Goal: Contribute content: Contribute content

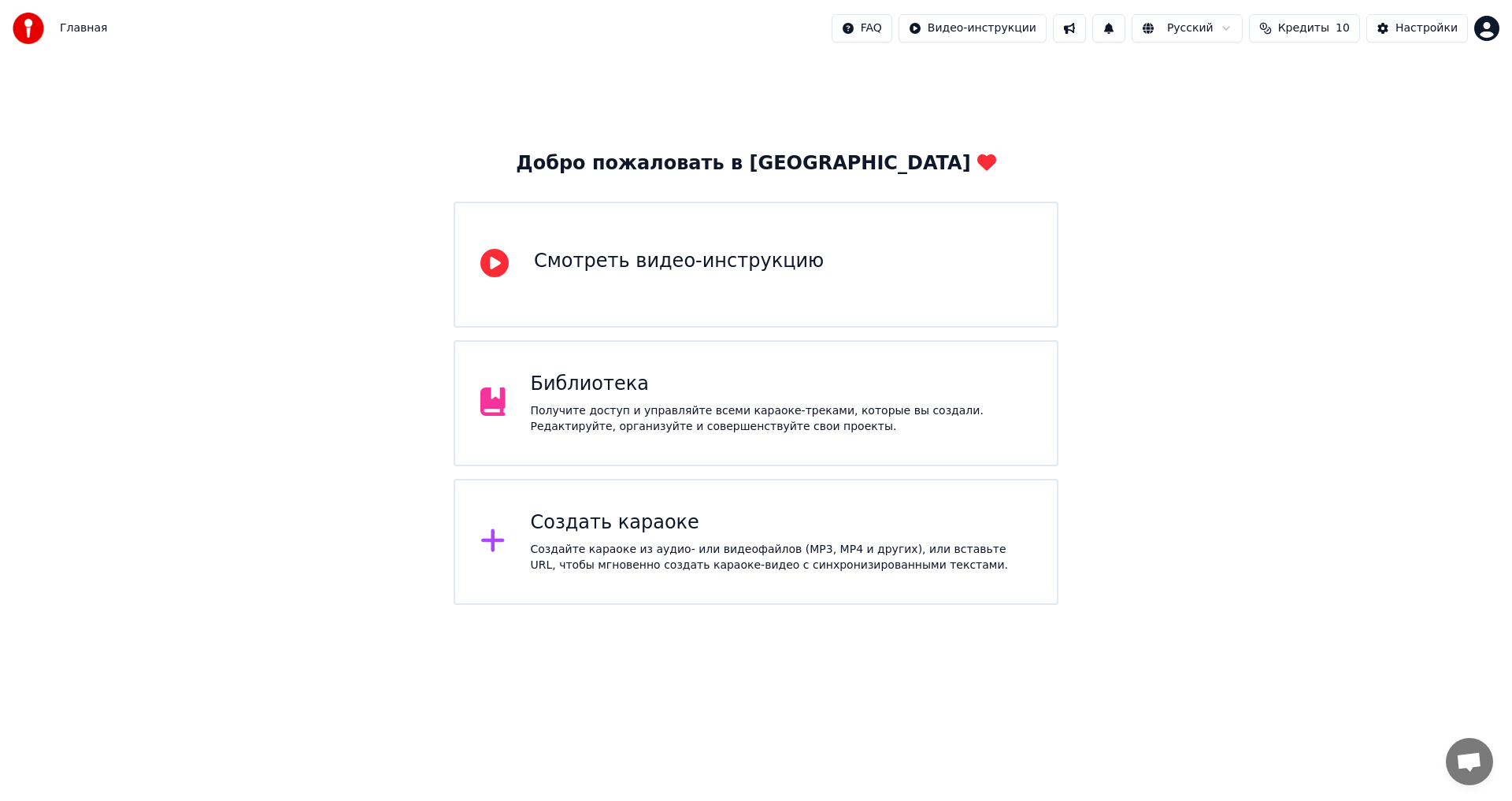
click at [584, 552] on div "Создайте караоке из аудио- или видеофайлов (MP3, MP4 и других), или вставьте UR…" at bounding box center [782, 557] width 502 height 32
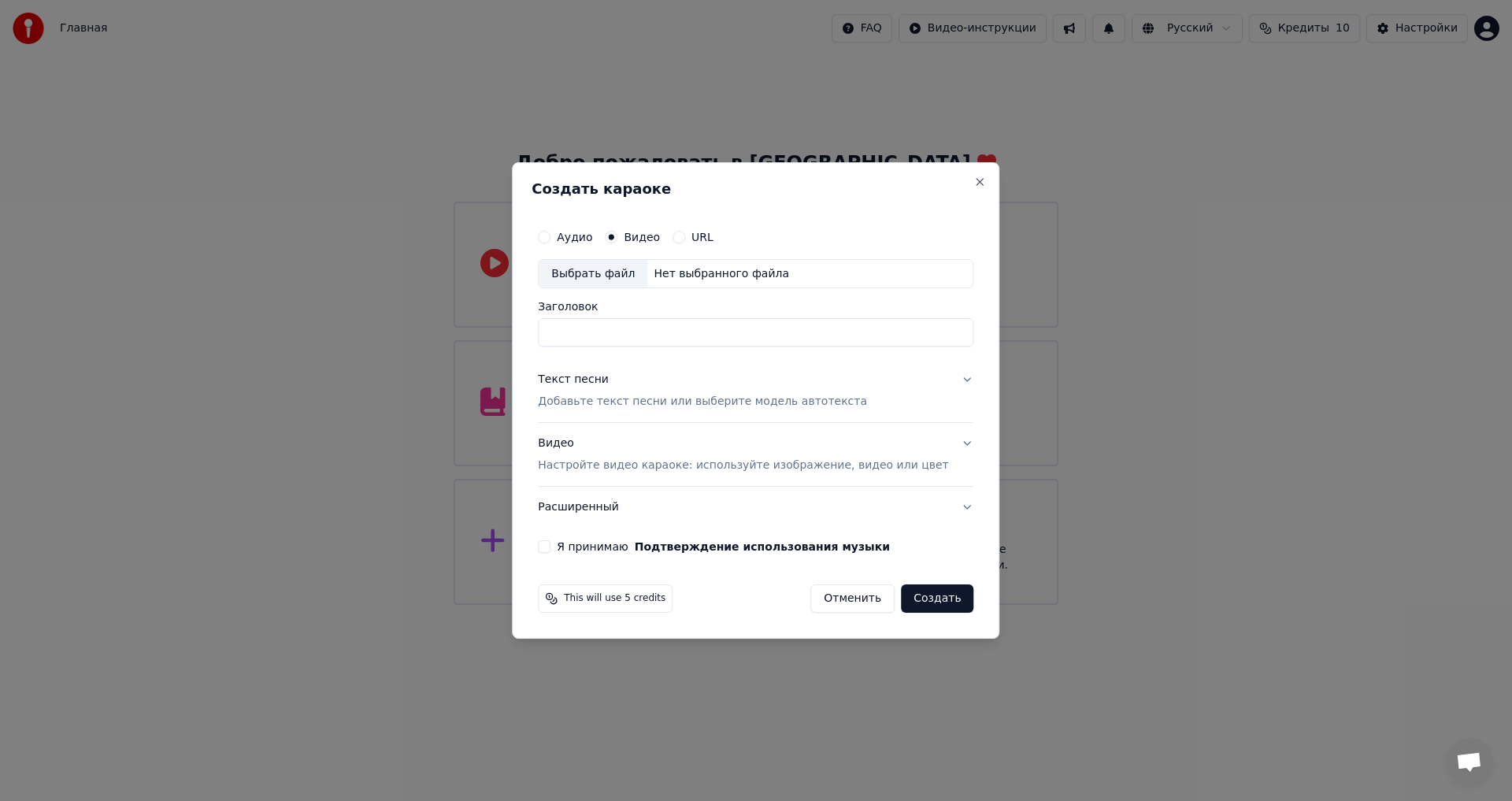
click at [841, 597] on button "Отменить" at bounding box center [853, 599] width 84 height 29
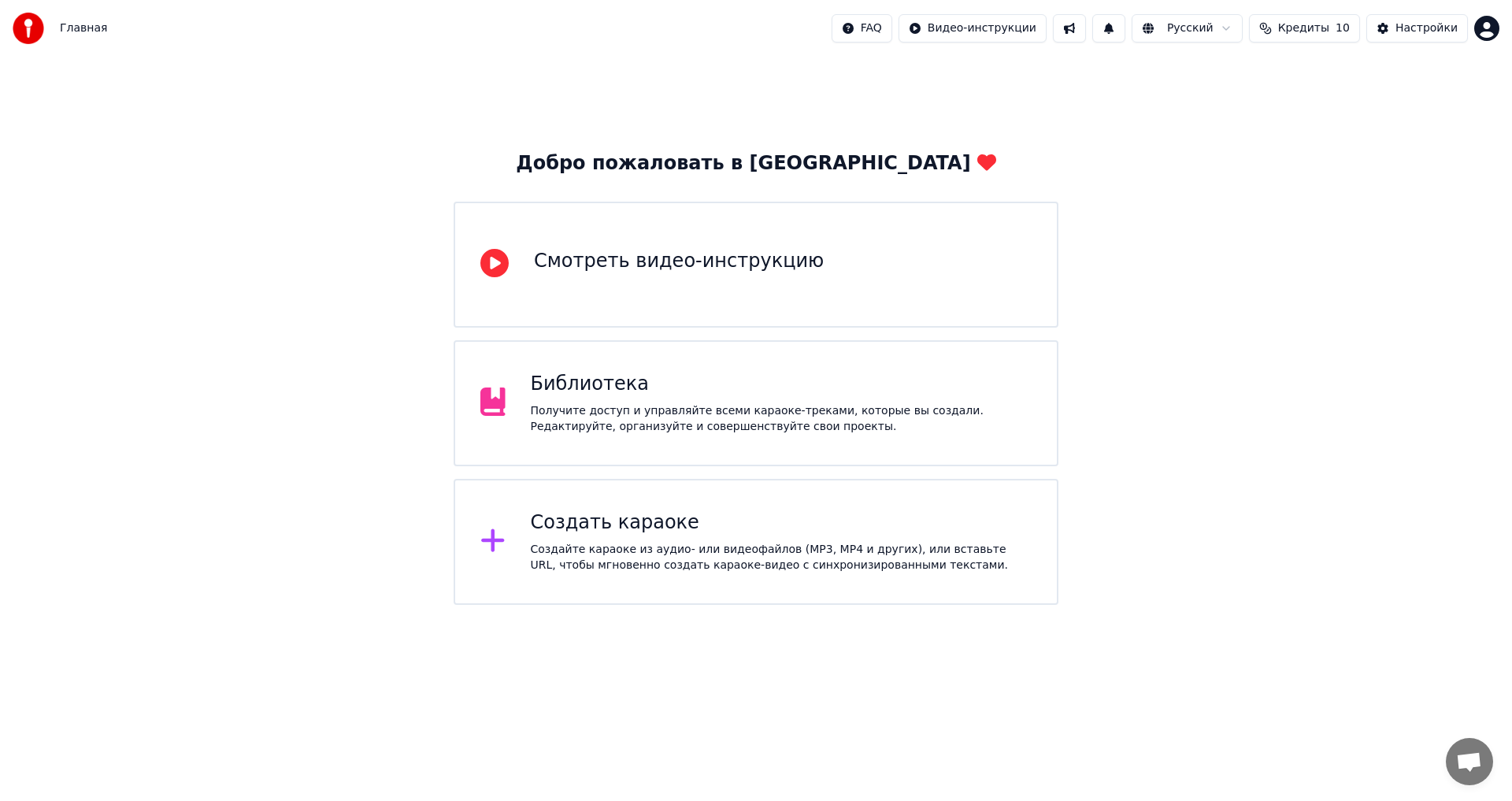
click at [580, 401] on div "Библиотека Получите доступ и управляйте всеми караоке-треками, которые вы созда…" at bounding box center [782, 402] width 502 height 63
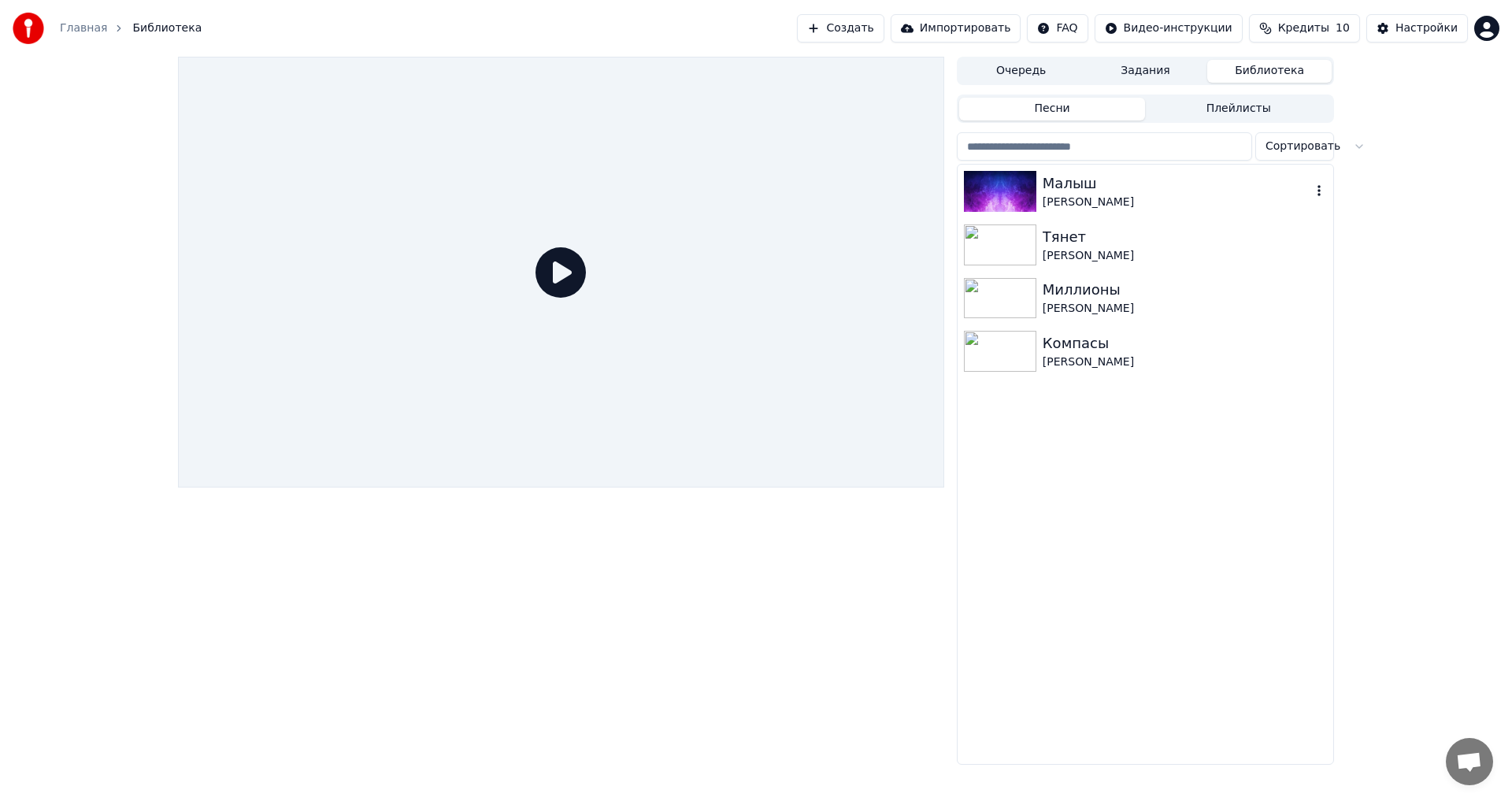
click at [1079, 191] on div "Малыш" at bounding box center [1177, 183] width 268 height 22
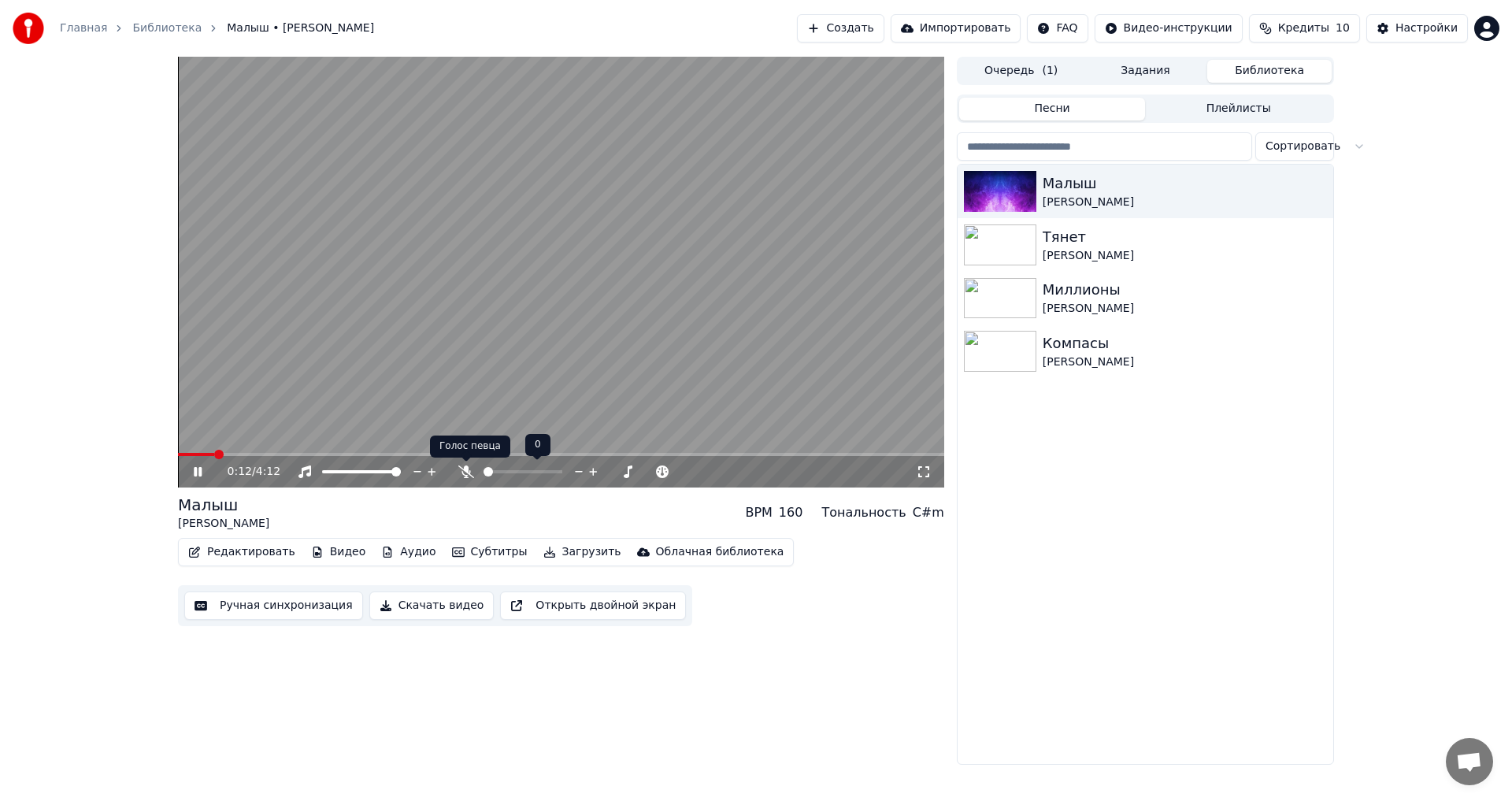
click at [458, 472] on icon at bounding box center [466, 472] width 16 height 13
click at [626, 456] on div "2:19 / 4:12" at bounding box center [561, 472] width 766 height 32
click at [626, 455] on span at bounding box center [561, 454] width 766 height 3
click at [645, 454] on span at bounding box center [561, 454] width 766 height 3
click at [671, 453] on span at bounding box center [561, 454] width 766 height 3
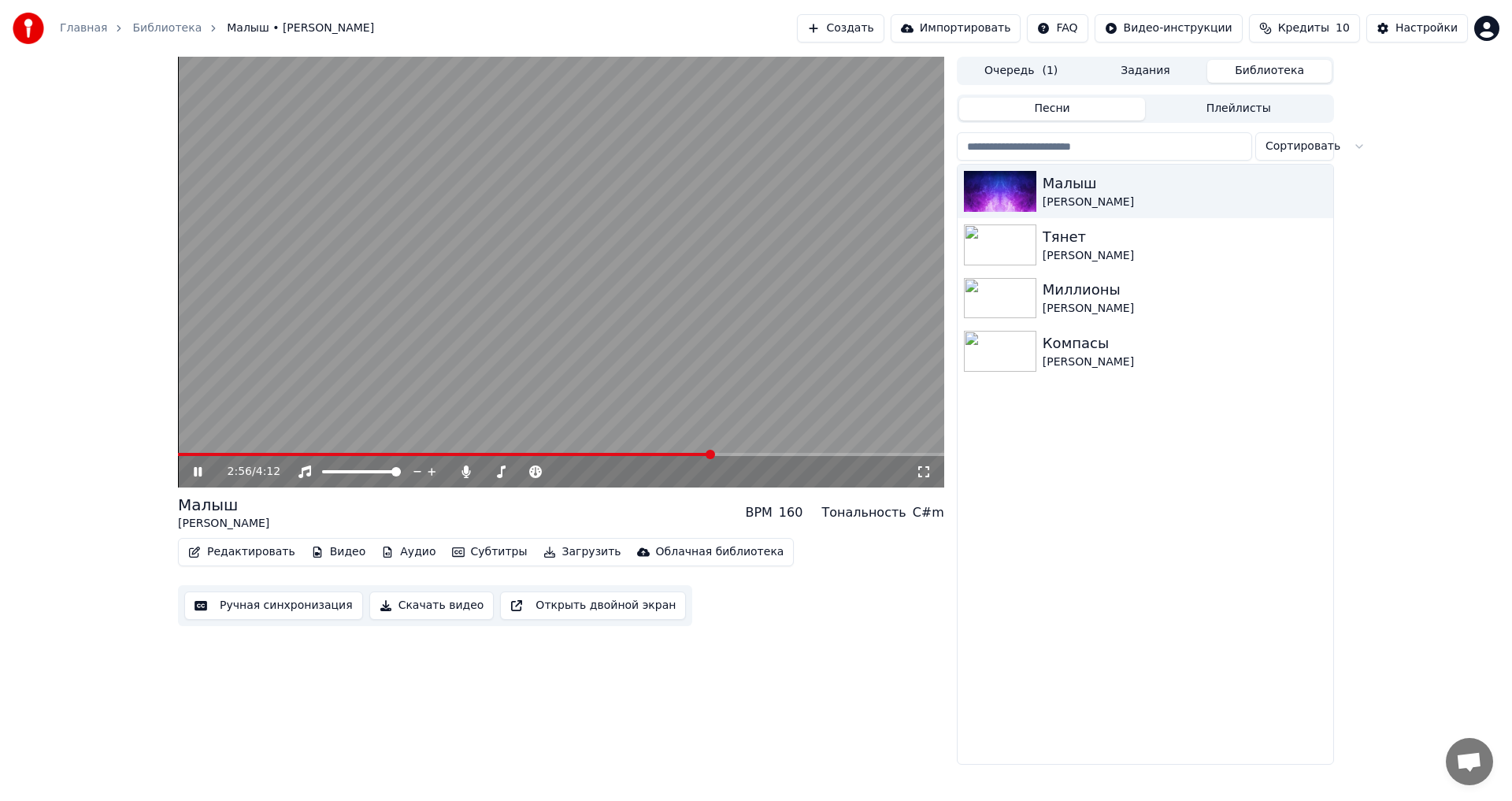
click at [713, 454] on span at bounding box center [561, 454] width 766 height 3
click at [734, 455] on span at bounding box center [561, 454] width 766 height 3
click at [770, 455] on span at bounding box center [561, 454] width 766 height 3
click at [798, 455] on span at bounding box center [561, 454] width 766 height 3
click at [818, 455] on span at bounding box center [561, 454] width 766 height 3
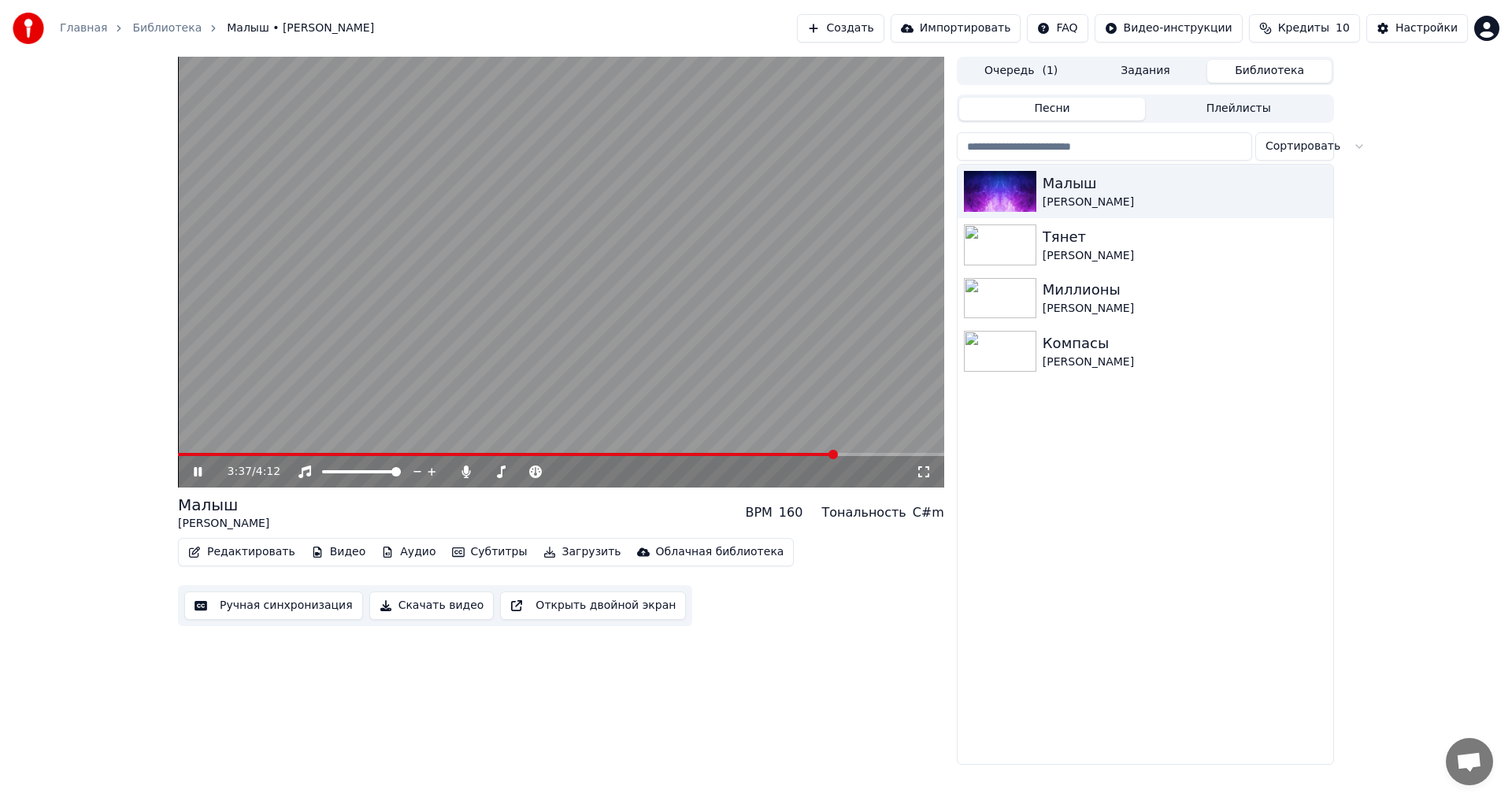
click at [838, 455] on span at bounding box center [561, 454] width 766 height 3
click at [855, 455] on span at bounding box center [561, 454] width 766 height 3
click at [867, 455] on span at bounding box center [561, 454] width 766 height 3
click at [881, 456] on span at bounding box center [561, 454] width 766 height 3
click at [908, 456] on span at bounding box center [561, 454] width 766 height 3
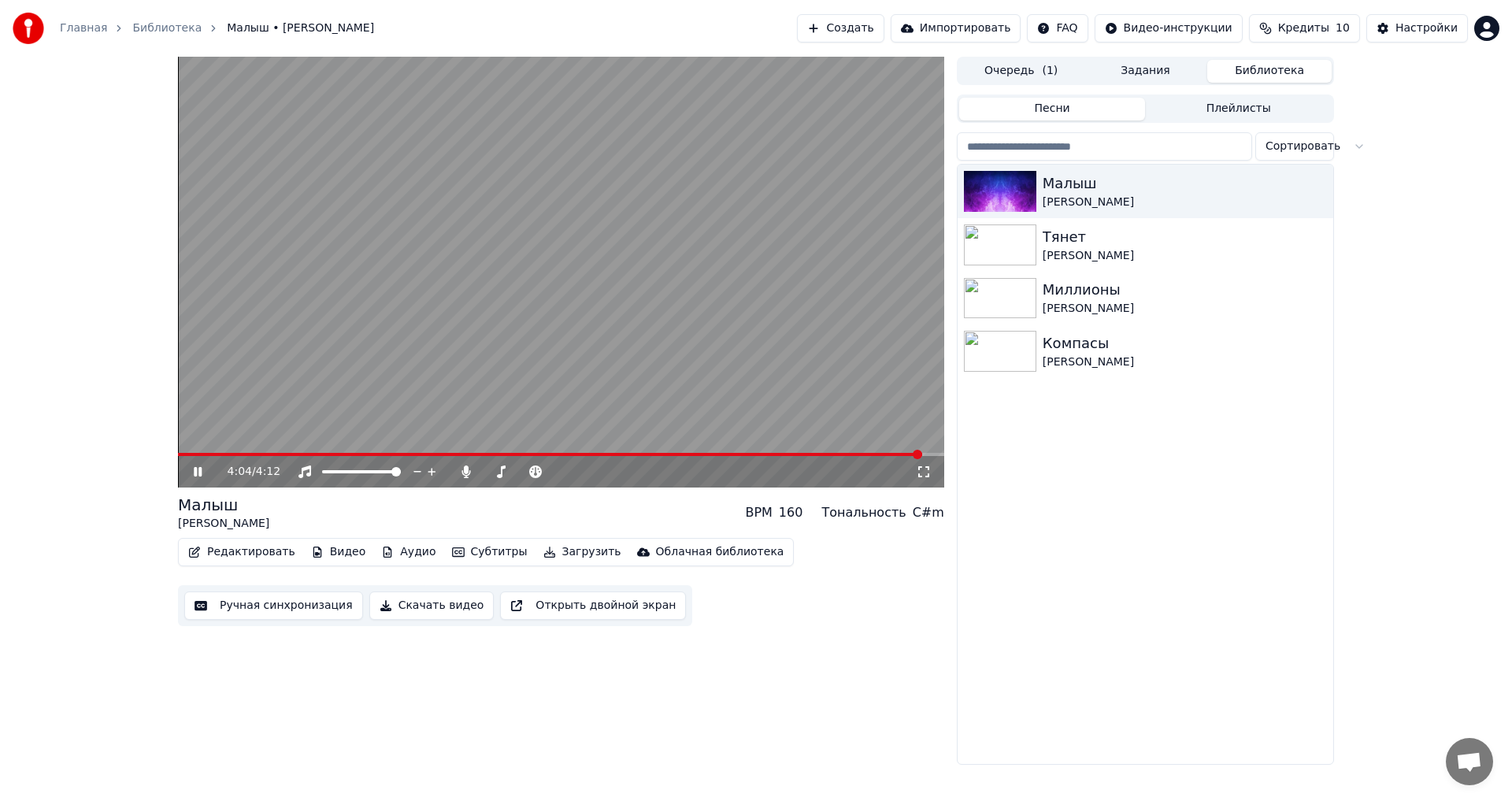
click at [1259, 79] on button "Библиотека" at bounding box center [1270, 71] width 125 height 23
click at [1179, 79] on button "Задания" at bounding box center [1146, 71] width 125 height 23
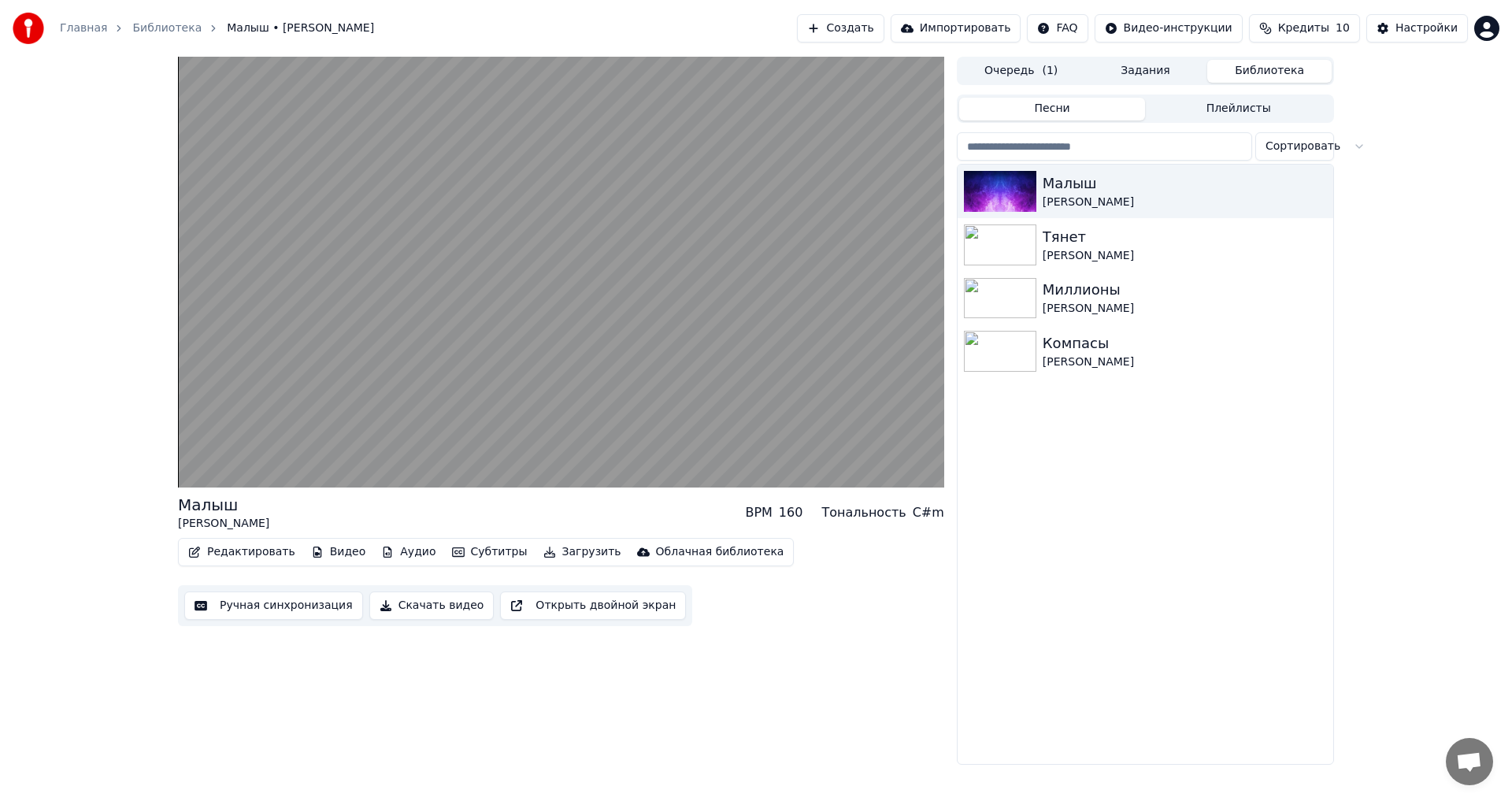
click at [1236, 72] on button "Библиотека" at bounding box center [1270, 71] width 125 height 23
click at [1072, 349] on div "Компасы" at bounding box center [1177, 344] width 268 height 22
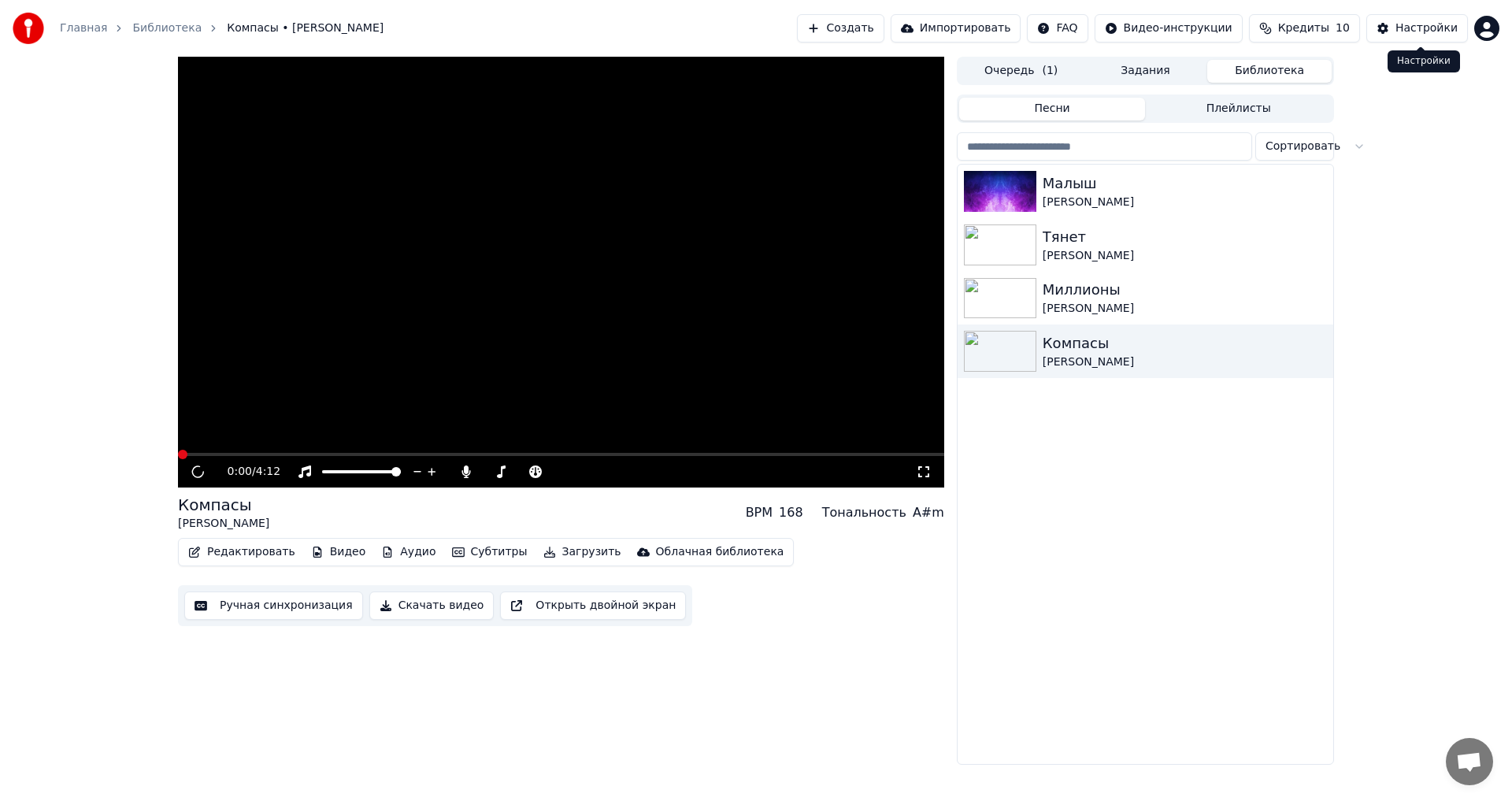
click at [1418, 33] on div "Настройки" at bounding box center [1427, 29] width 62 height 16
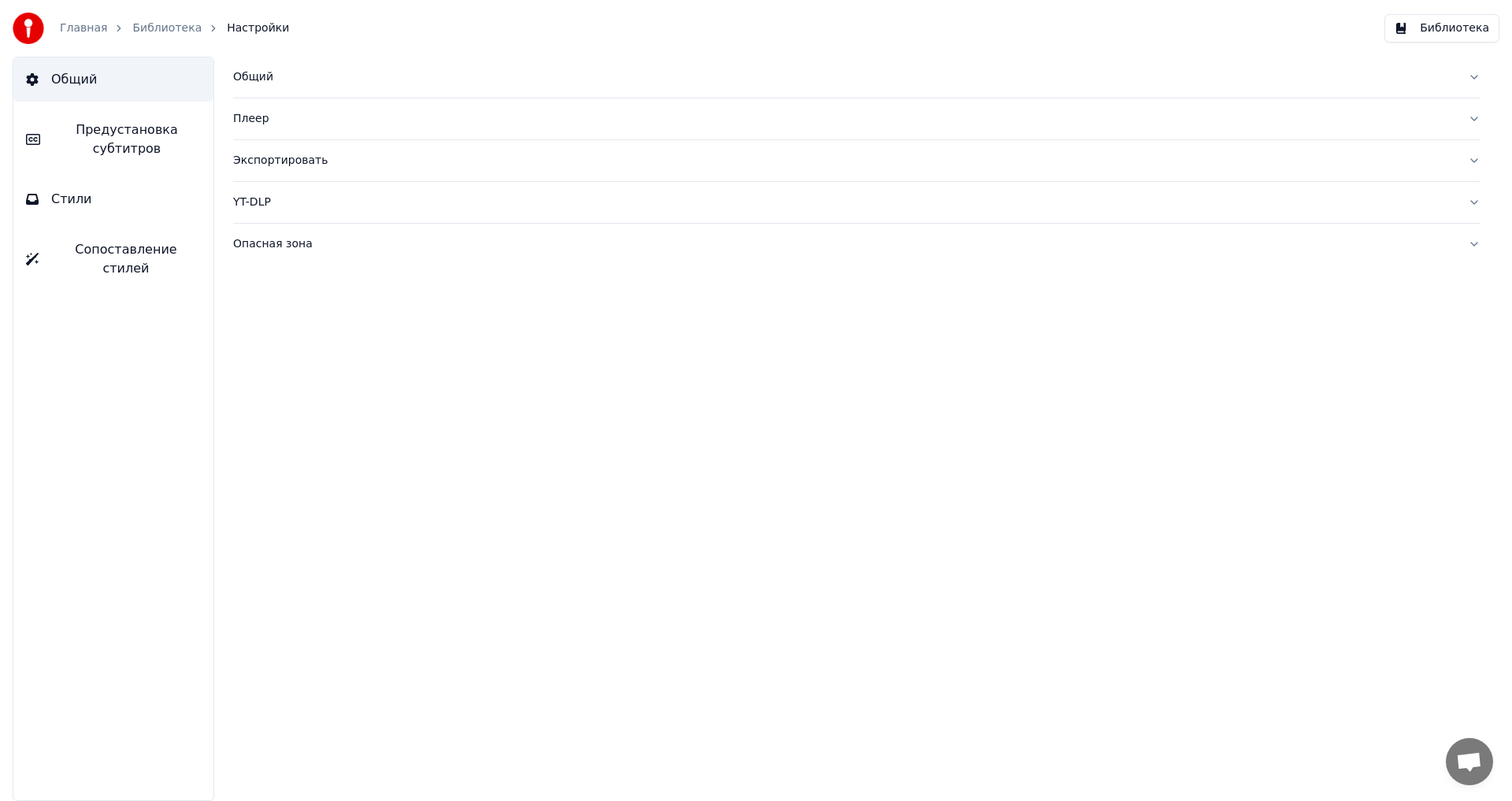
click at [79, 25] on link "Главная" at bounding box center [83, 29] width 48 height 16
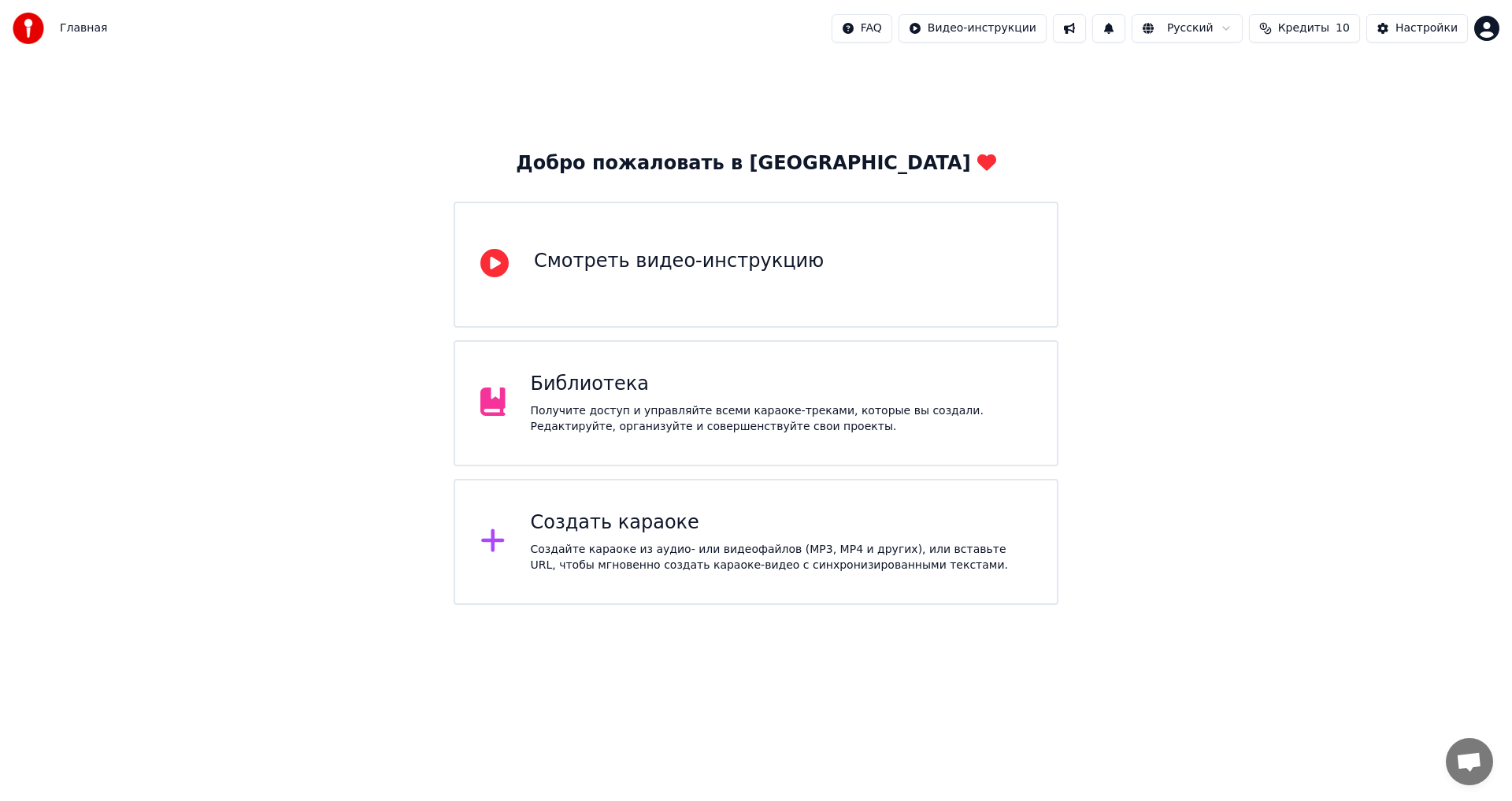
click at [1329, 34] on span "Кредиты" at bounding box center [1304, 29] width 51 height 16
click at [1339, 146] on button "Обновить" at bounding box center [1315, 146] width 95 height 29
click at [669, 411] on div "Получите доступ и управляйте всеми караоке-треками, которые вы создали. Редакти…" at bounding box center [782, 419] width 502 height 32
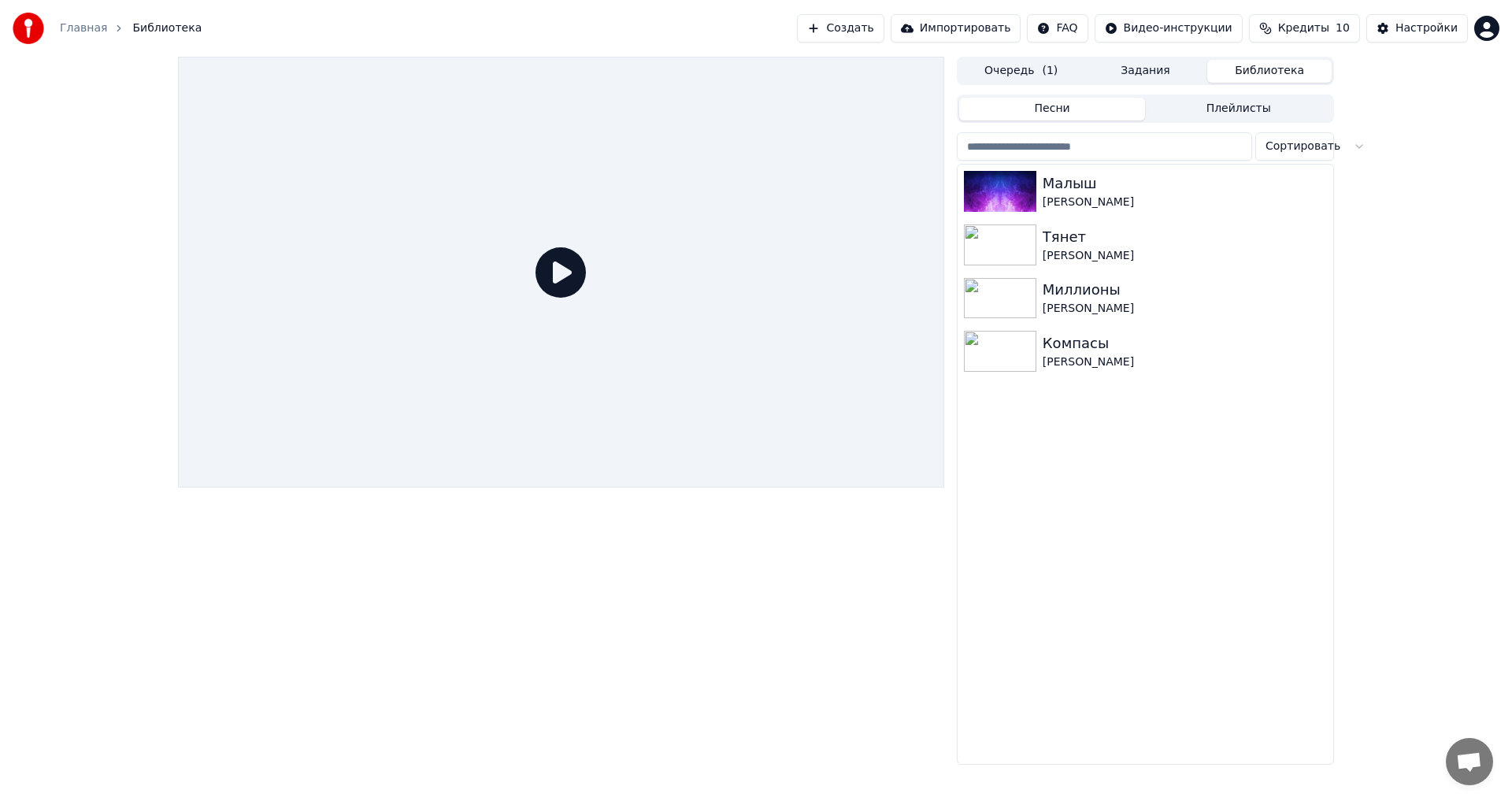
click at [1103, 143] on input "search" at bounding box center [1105, 147] width 295 height 29
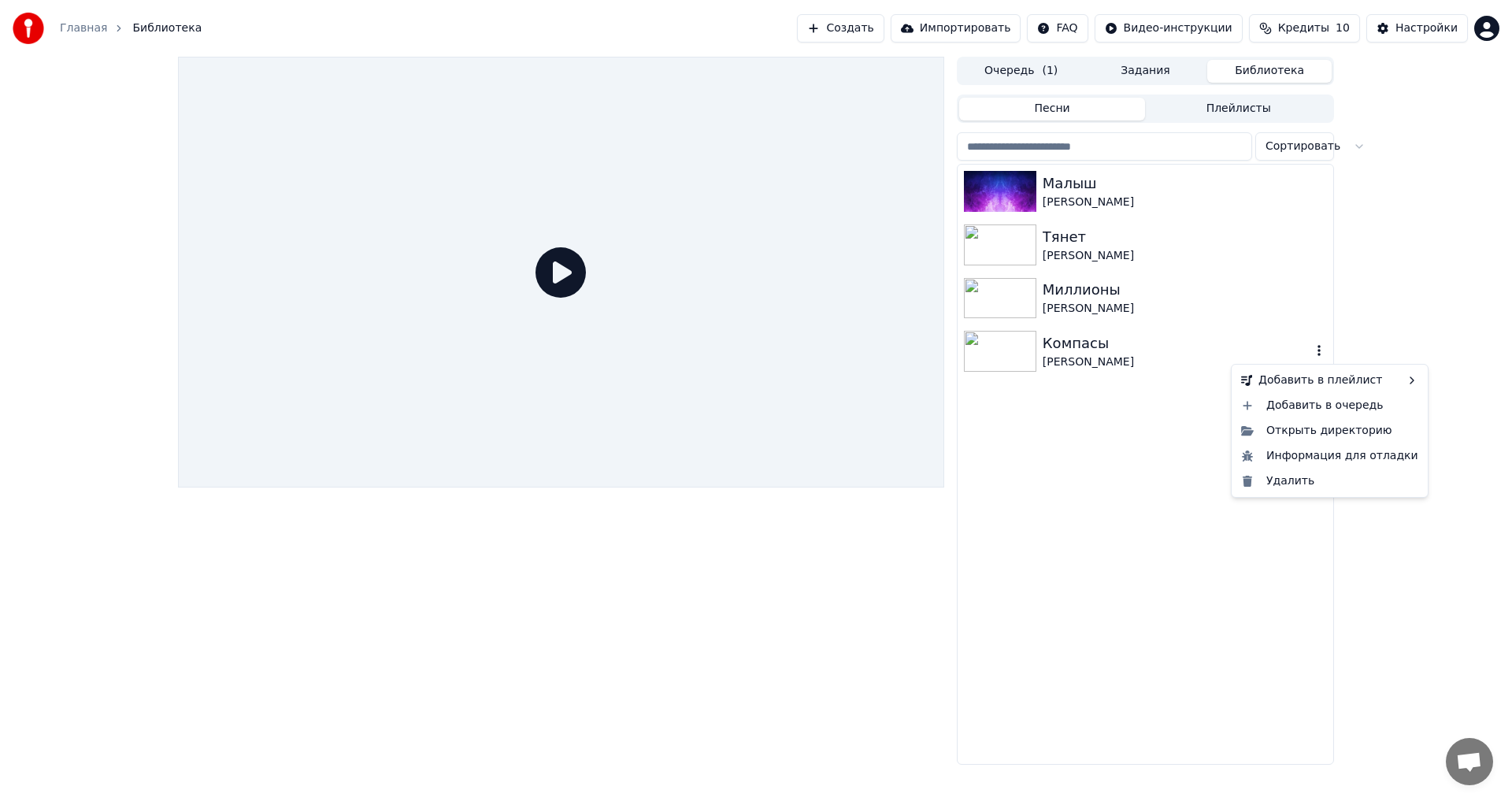
click at [1317, 348] on icon "button" at bounding box center [1320, 350] width 16 height 13
click at [1341, 458] on div "Информация для отладки" at bounding box center [1329, 456] width 190 height 25
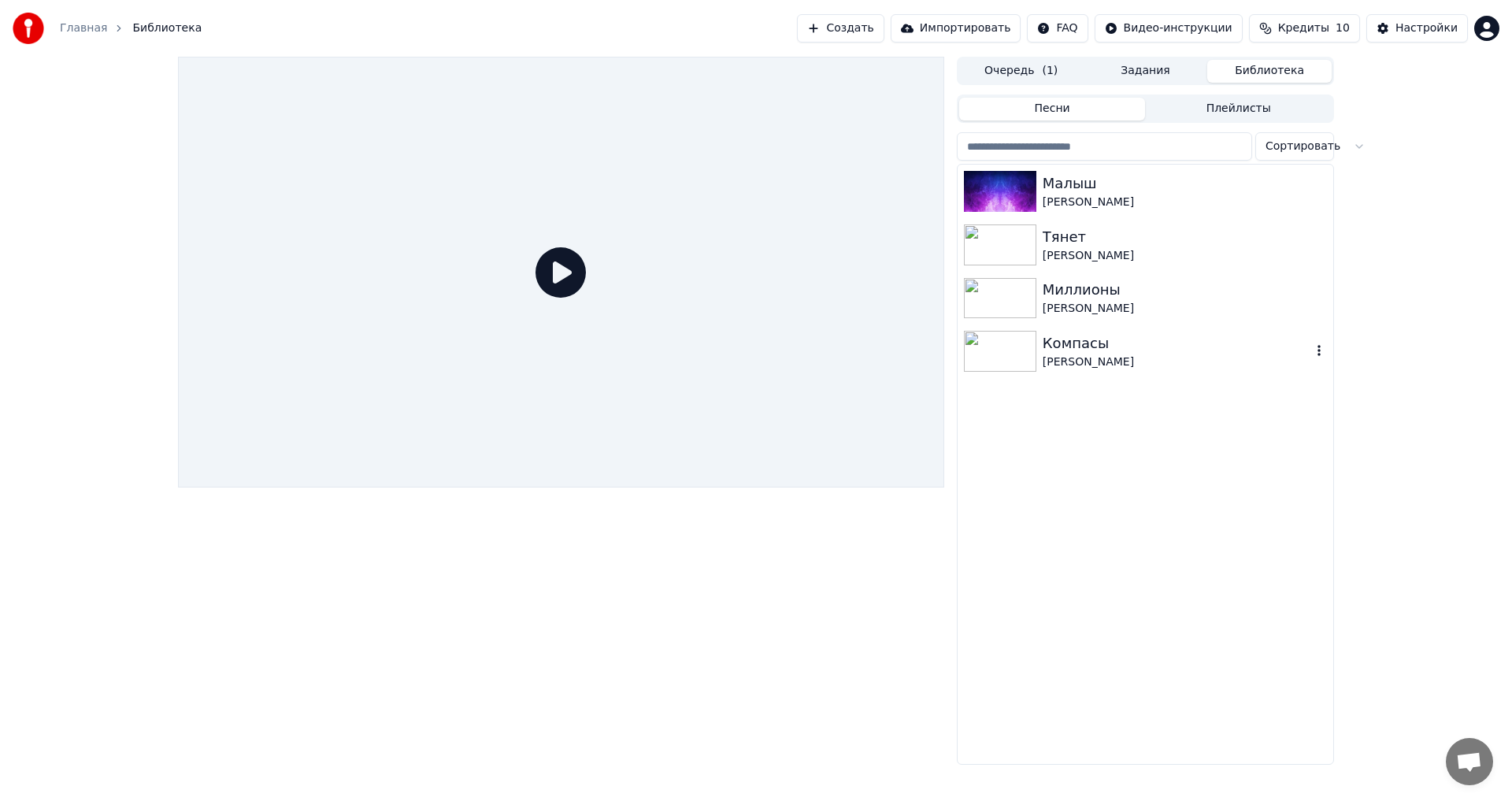
click at [884, 37] on button "Создать" at bounding box center [840, 29] width 87 height 29
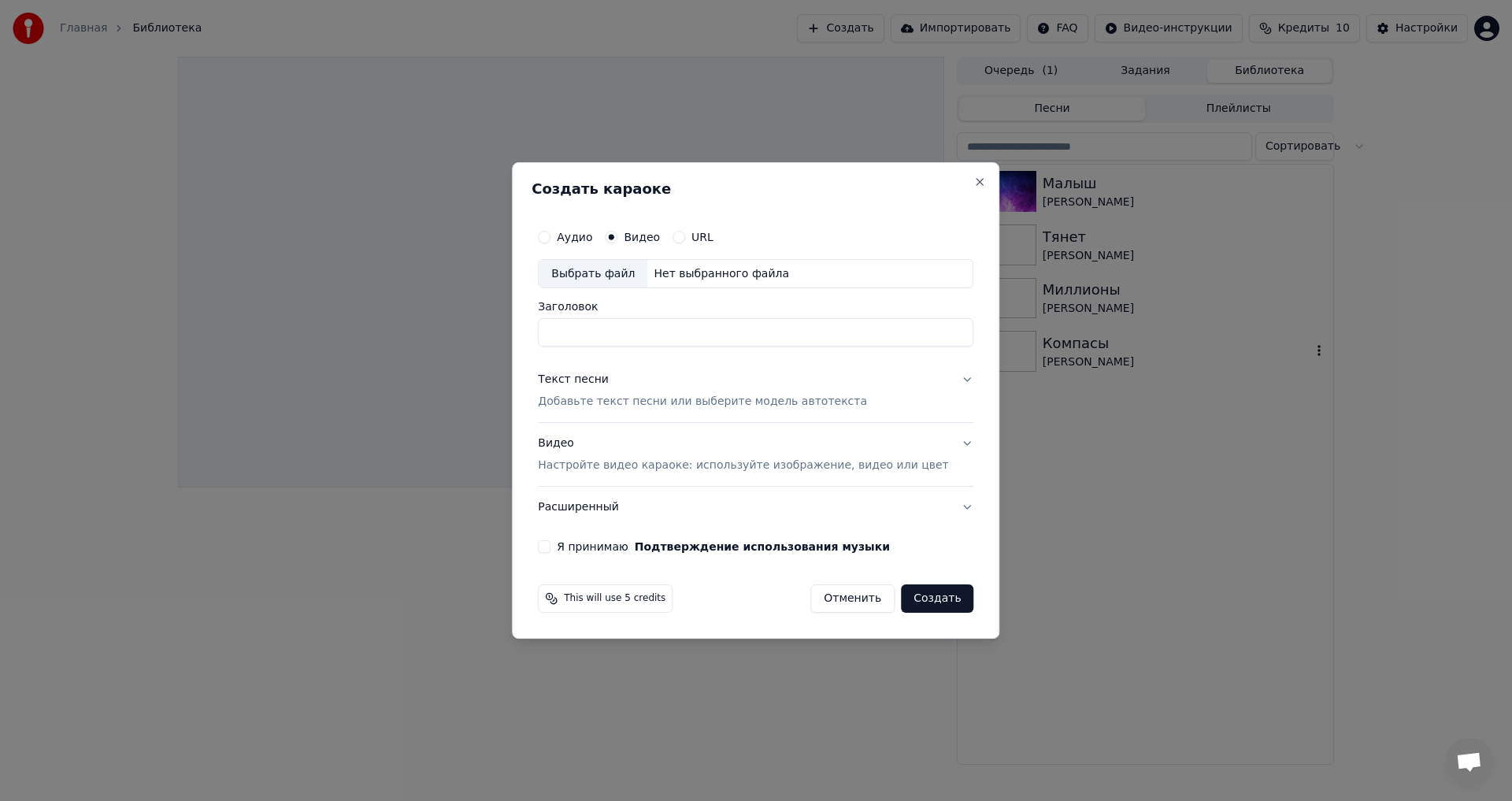
click at [611, 462] on p "Настройте видео караоке: используйте изображение, видео или цвет" at bounding box center [742, 465] width 411 height 16
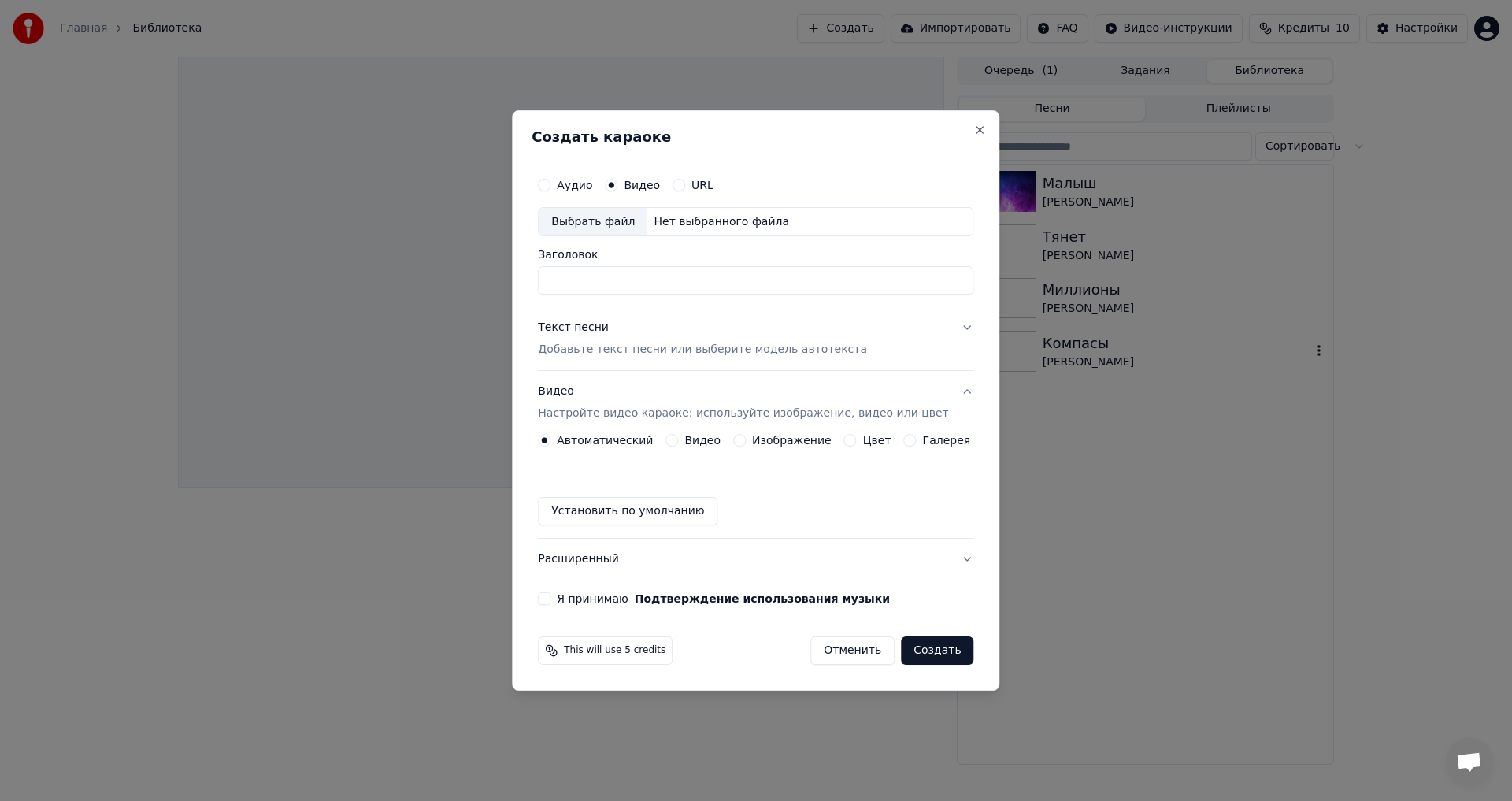
click at [626, 228] on div "Выбрать файл" at bounding box center [592, 222] width 109 height 29
click at [673, 283] on input "**********" at bounding box center [755, 281] width 436 height 29
drag, startPoint x: 649, startPoint y: 278, endPoint x: 725, endPoint y: 279, distance: 76.0
click at [725, 279] on input "**********" at bounding box center [755, 281] width 436 height 29
click at [686, 278] on input "**********" at bounding box center [755, 281] width 436 height 29
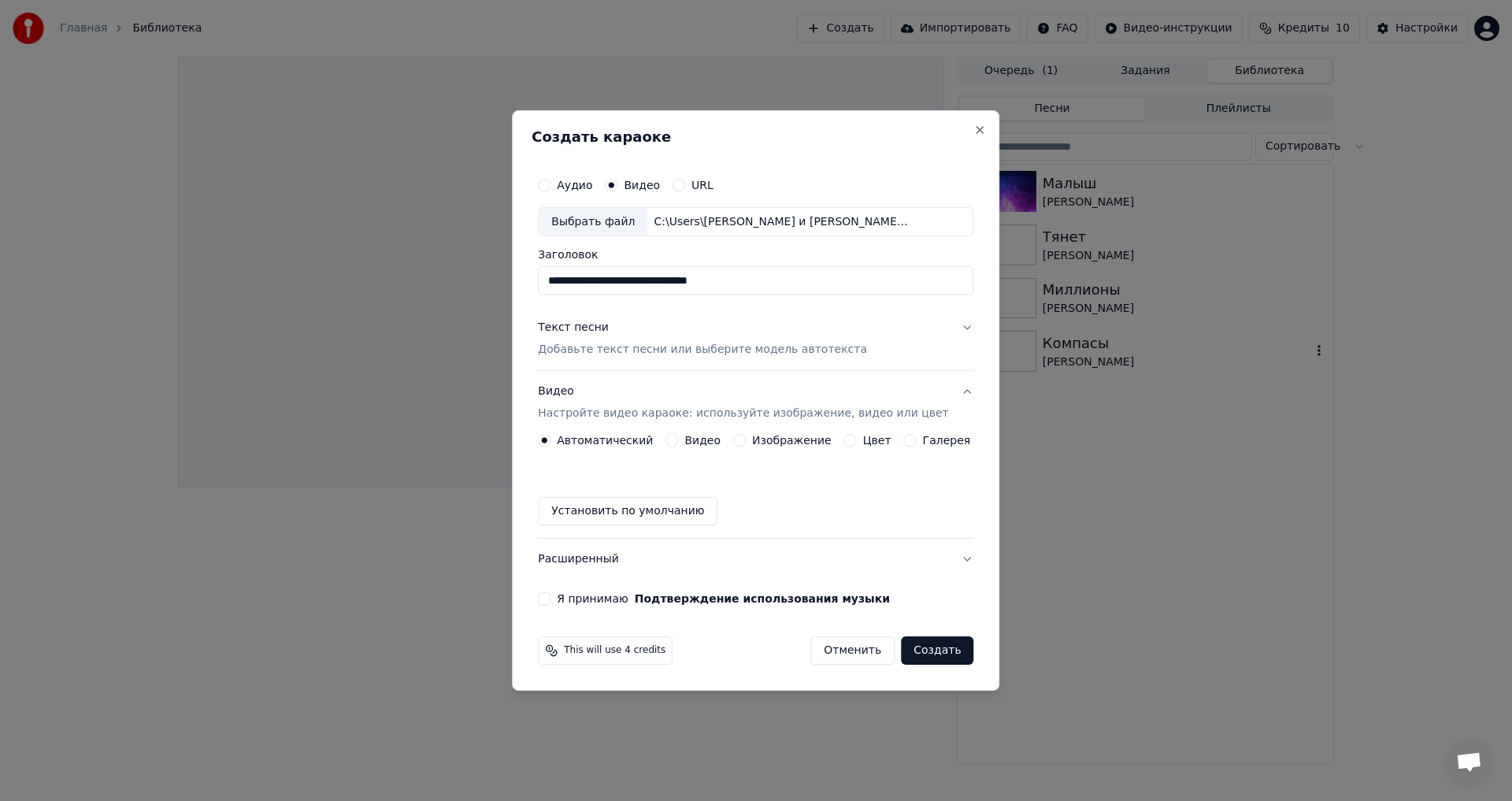
drag, startPoint x: 687, startPoint y: 277, endPoint x: 736, endPoint y: 279, distance: 49.0
click at [736, 279] on input "**********" at bounding box center [755, 281] width 436 height 29
type input "**********"
click at [604, 347] on p "Добавьте текст песни или выберите модель автотекста" at bounding box center [702, 350] width 330 height 16
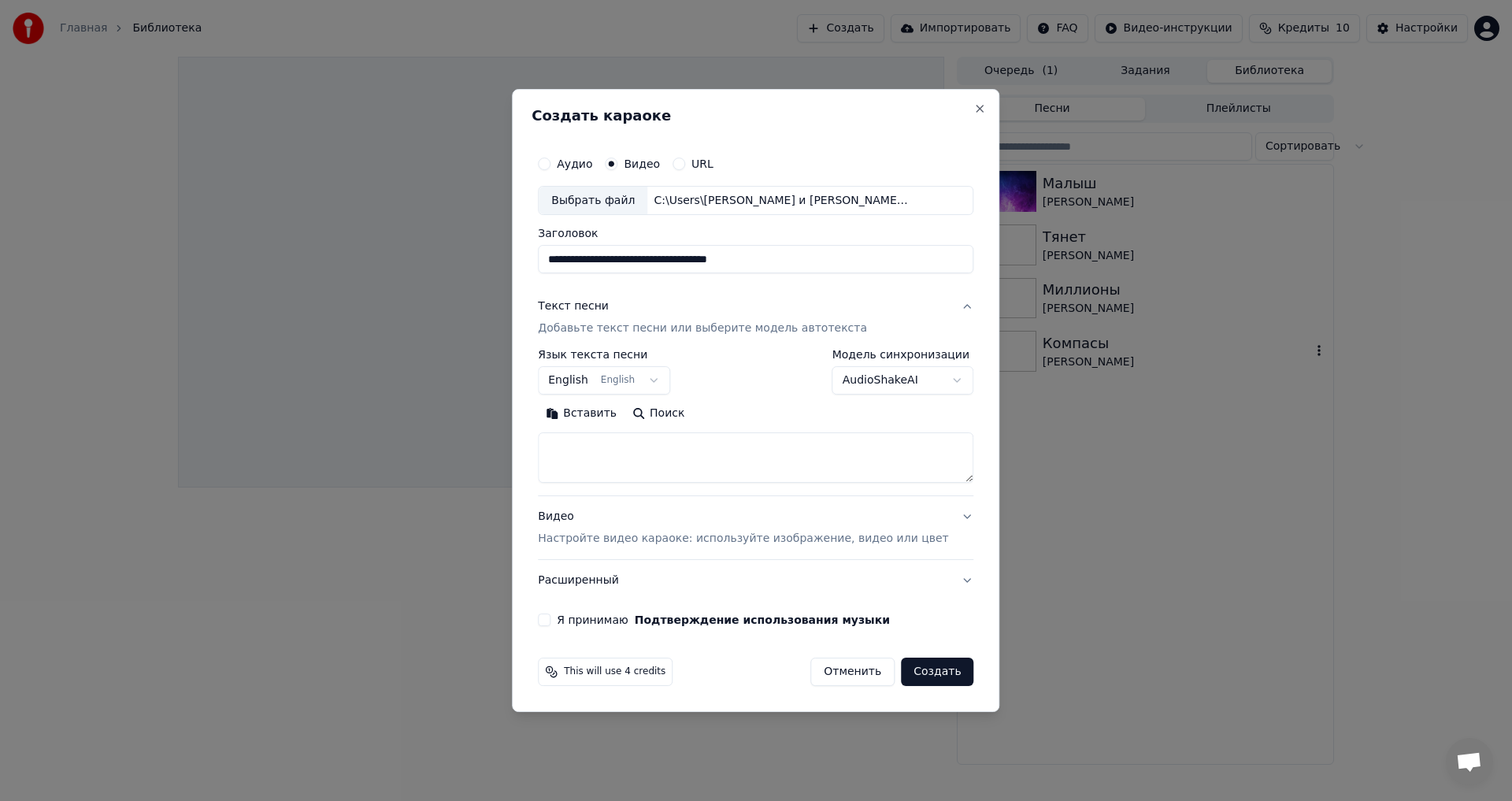
click at [600, 376] on body "**********" at bounding box center [756, 400] width 1512 height 801
select select "**"
click at [596, 438] on textarea at bounding box center [755, 458] width 436 height 50
paste textarea "**********"
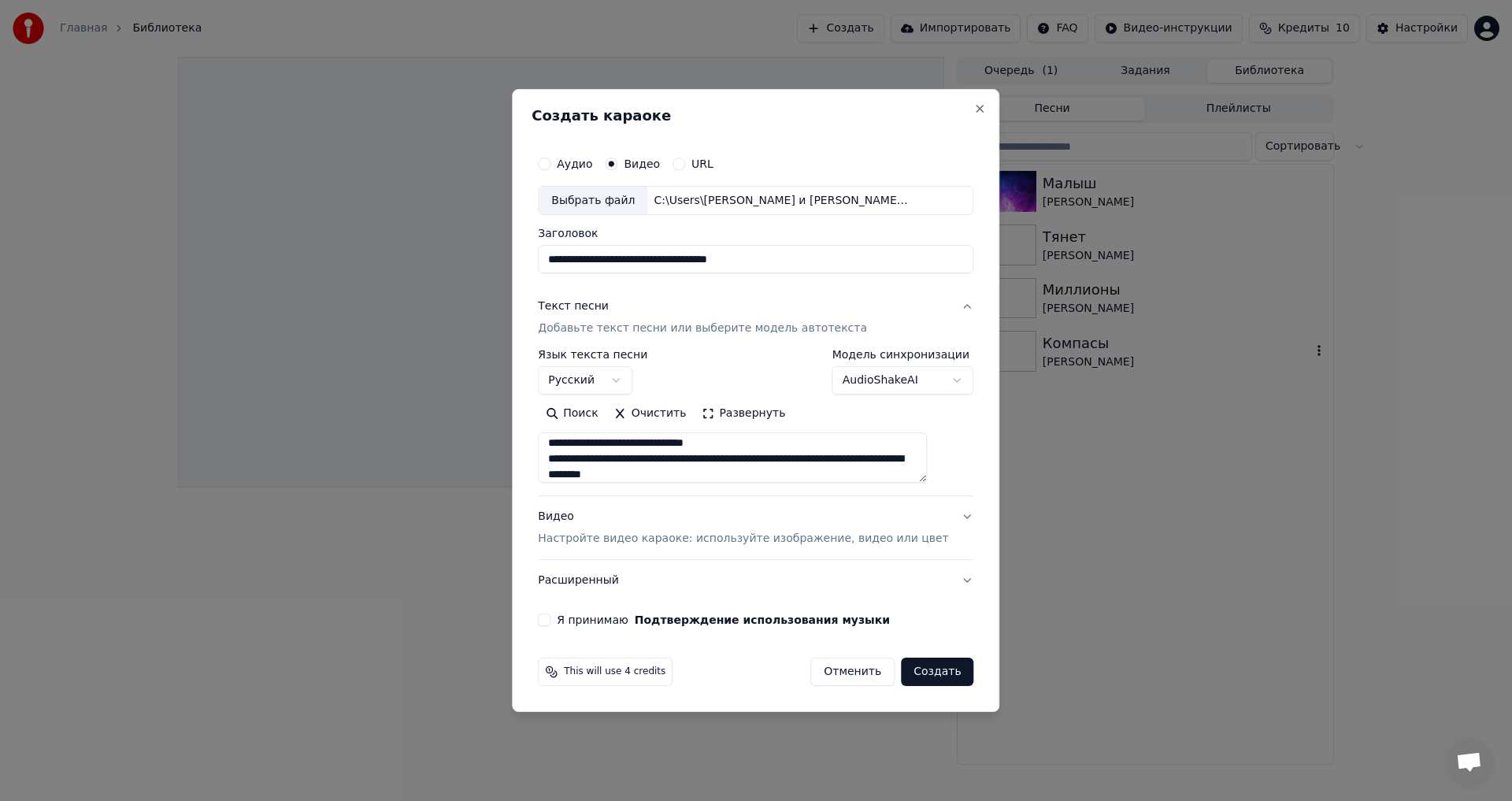
scroll to position [734, 0]
drag, startPoint x: 716, startPoint y: 473, endPoint x: 577, endPoint y: 467, distance: 139.1
click at [577, 467] on textarea at bounding box center [732, 458] width 389 height 50
click at [824, 465] on textarea at bounding box center [732, 458] width 389 height 50
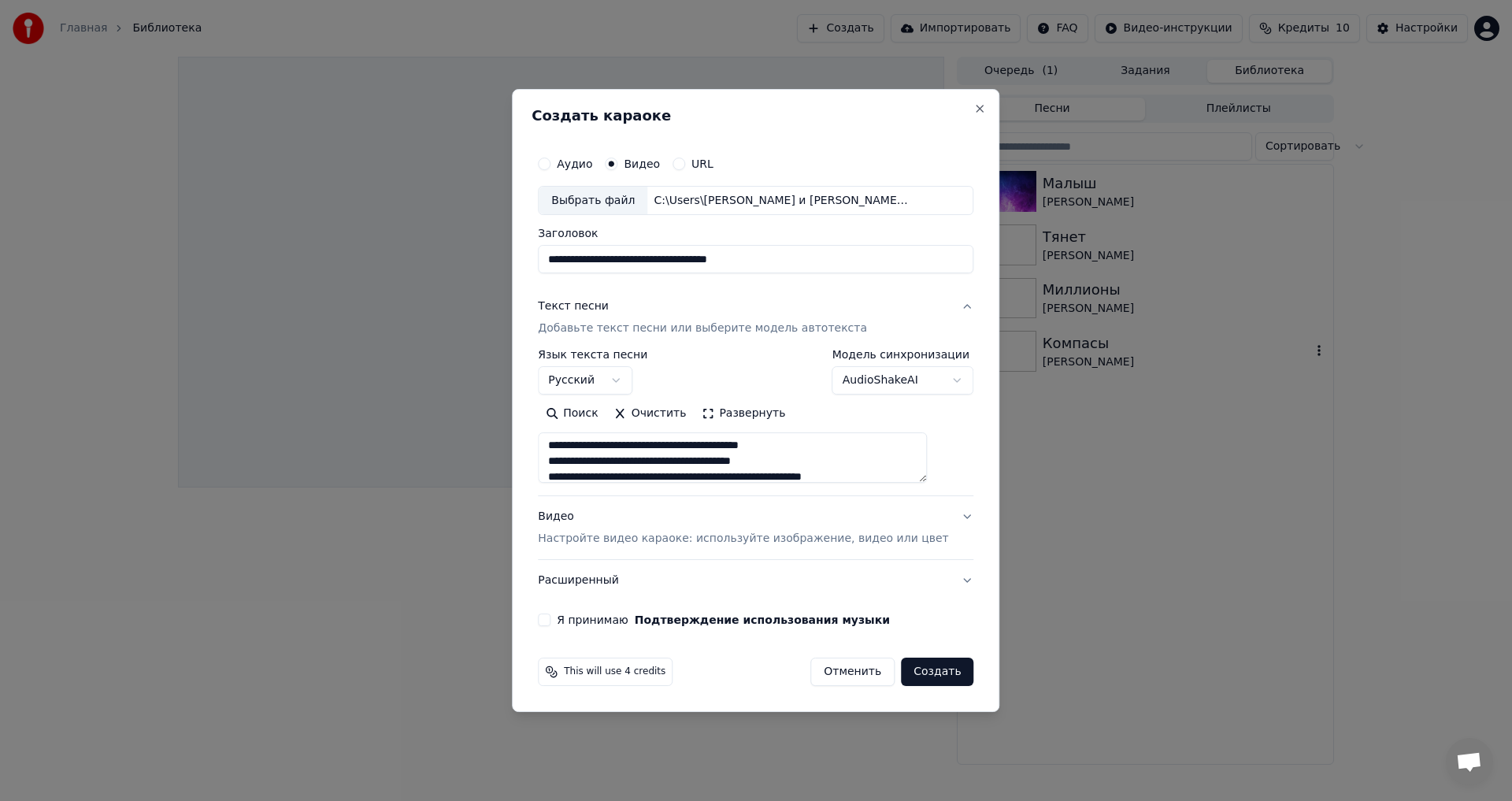
scroll to position [32, 0]
click at [916, 464] on textarea at bounding box center [732, 458] width 389 height 50
drag, startPoint x: 669, startPoint y: 446, endPoint x: 680, endPoint y: 468, distance: 24.6
click at [671, 449] on textarea at bounding box center [732, 458] width 389 height 50
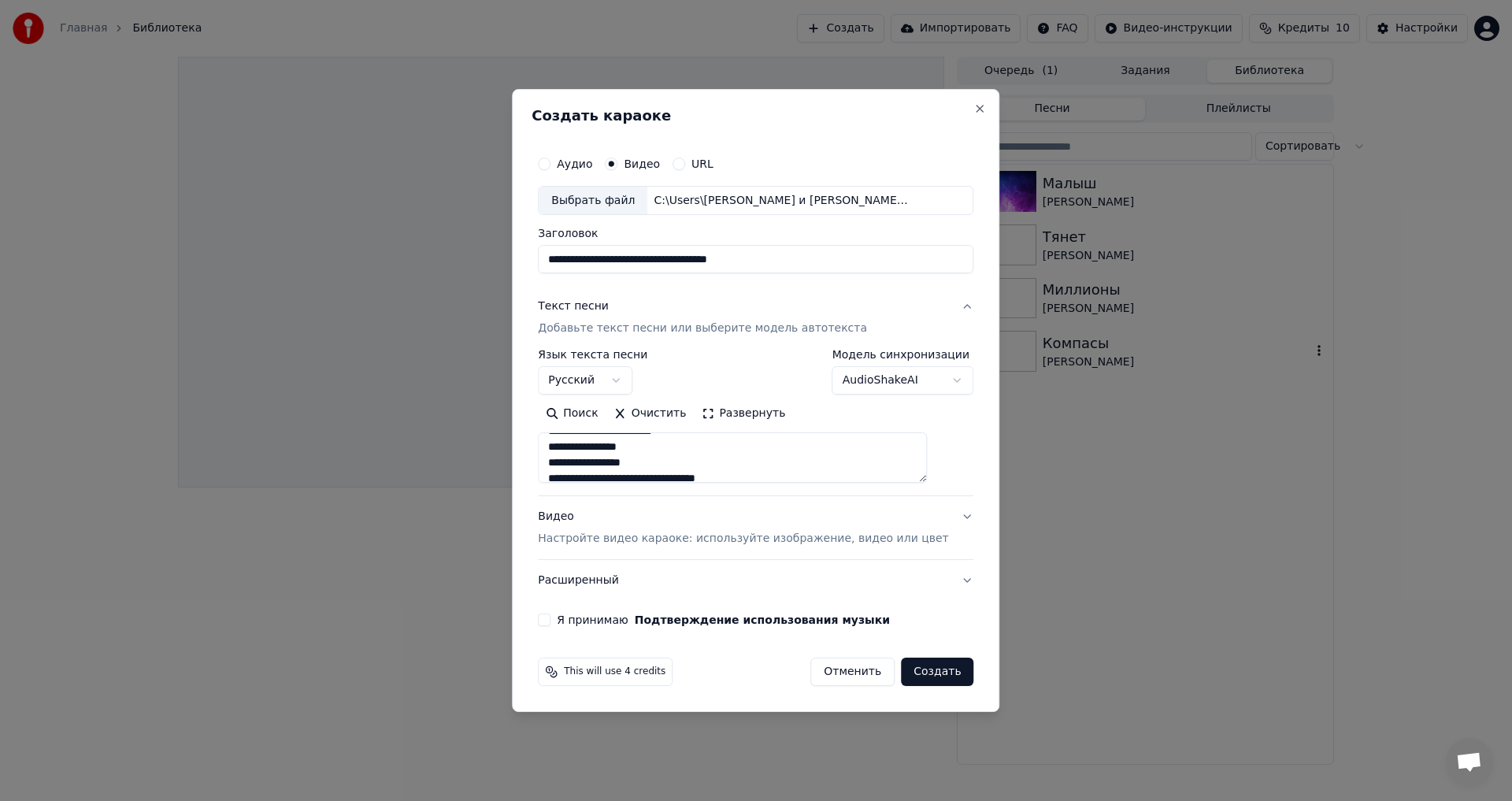
click at [697, 463] on textarea at bounding box center [732, 458] width 389 height 50
click at [791, 447] on textarea at bounding box center [732, 458] width 389 height 50
click at [690, 466] on textarea at bounding box center [732, 458] width 389 height 50
click at [765, 467] on textarea at bounding box center [732, 458] width 389 height 50
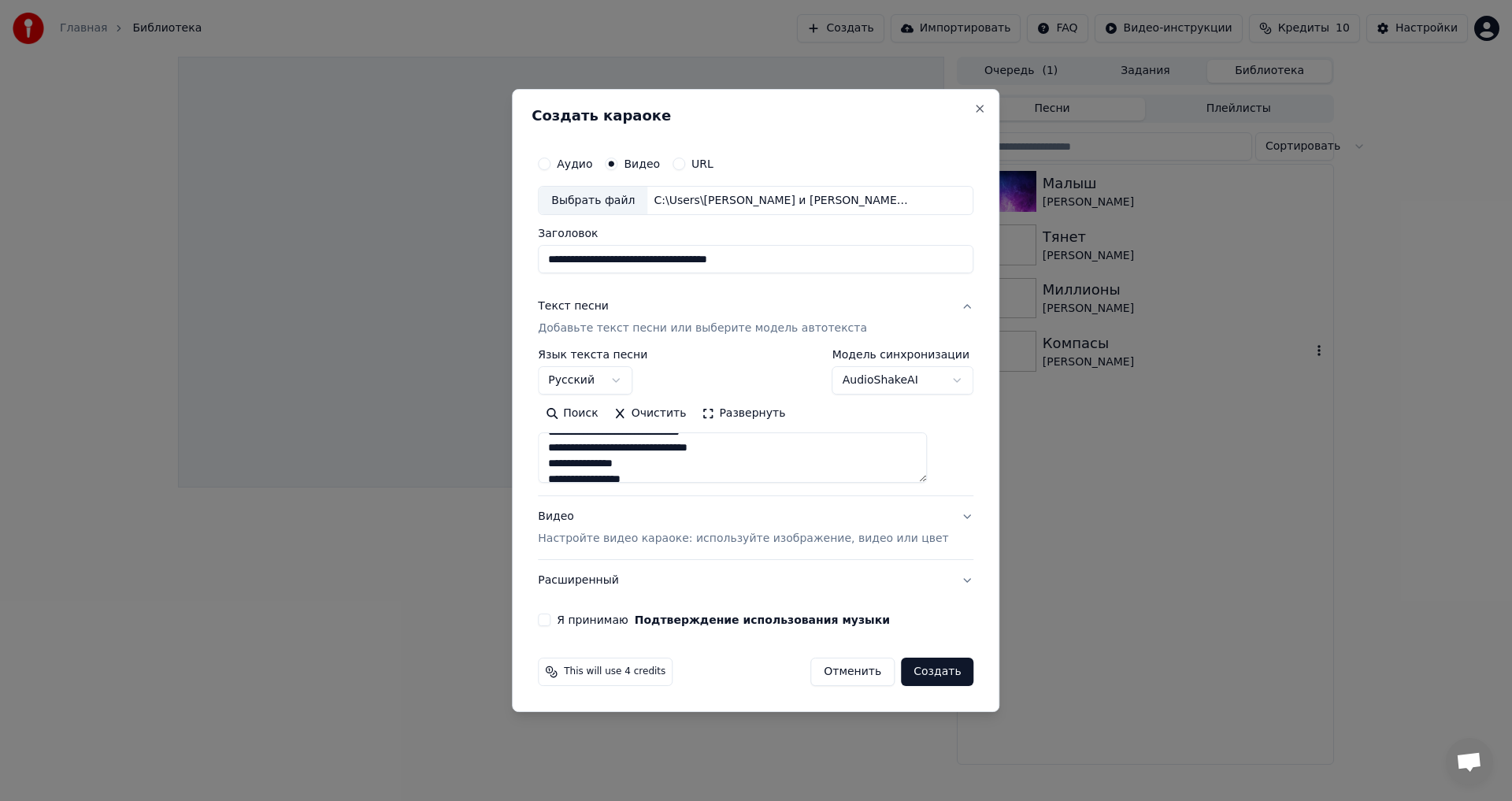
scroll to position [157, 0]
drag, startPoint x: 607, startPoint y: 445, endPoint x: 614, endPoint y: 467, distance: 23.1
click at [608, 448] on textarea at bounding box center [732, 458] width 389 height 50
click at [758, 443] on textarea at bounding box center [732, 458] width 389 height 50
click at [686, 472] on textarea at bounding box center [732, 458] width 389 height 50
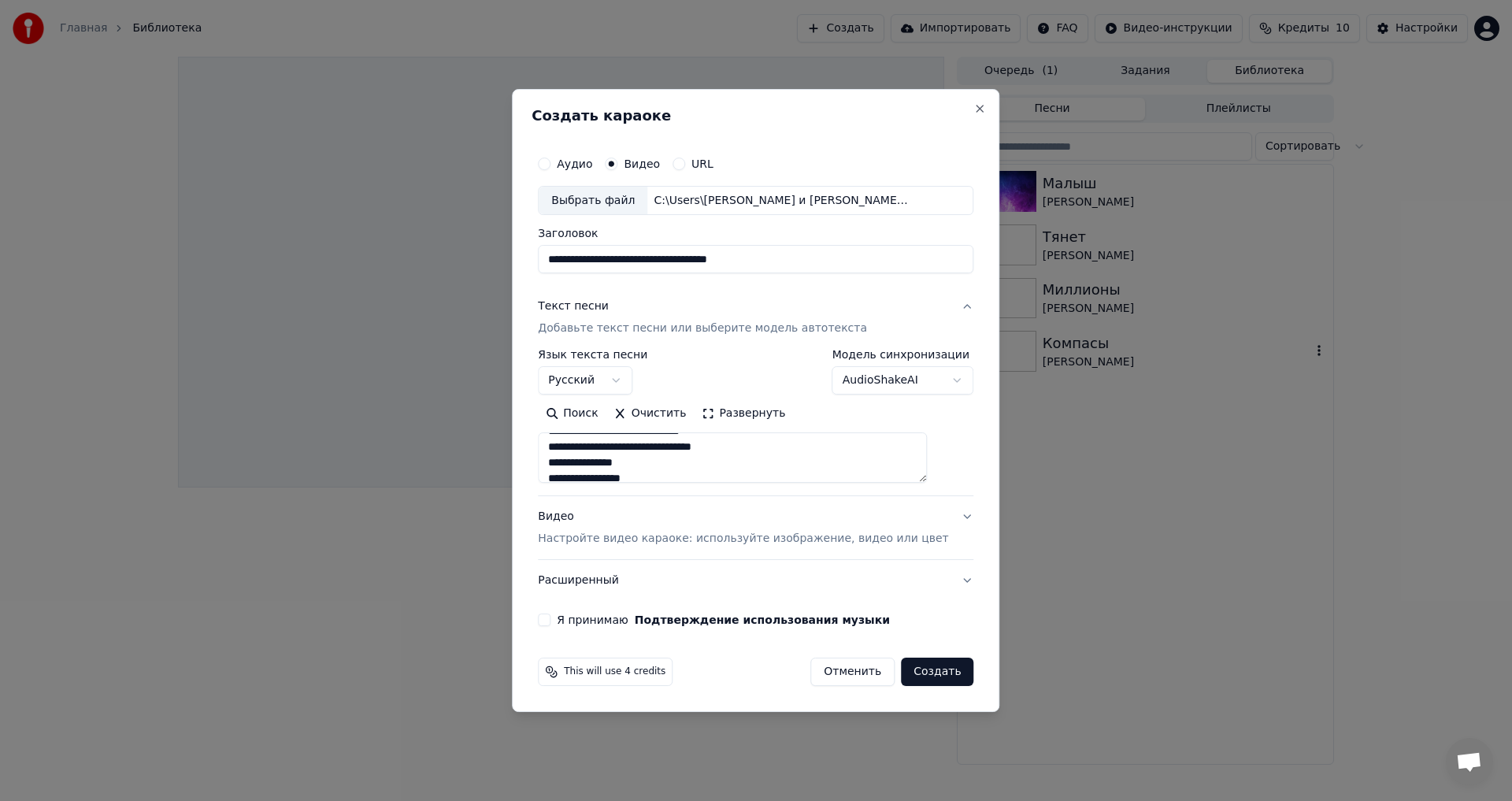
click at [689, 461] on textarea at bounding box center [732, 458] width 389 height 50
click at [690, 445] on textarea at bounding box center [732, 458] width 389 height 50
click at [630, 473] on textarea at bounding box center [732, 458] width 389 height 50
click at [630, 464] on textarea at bounding box center [732, 458] width 389 height 50
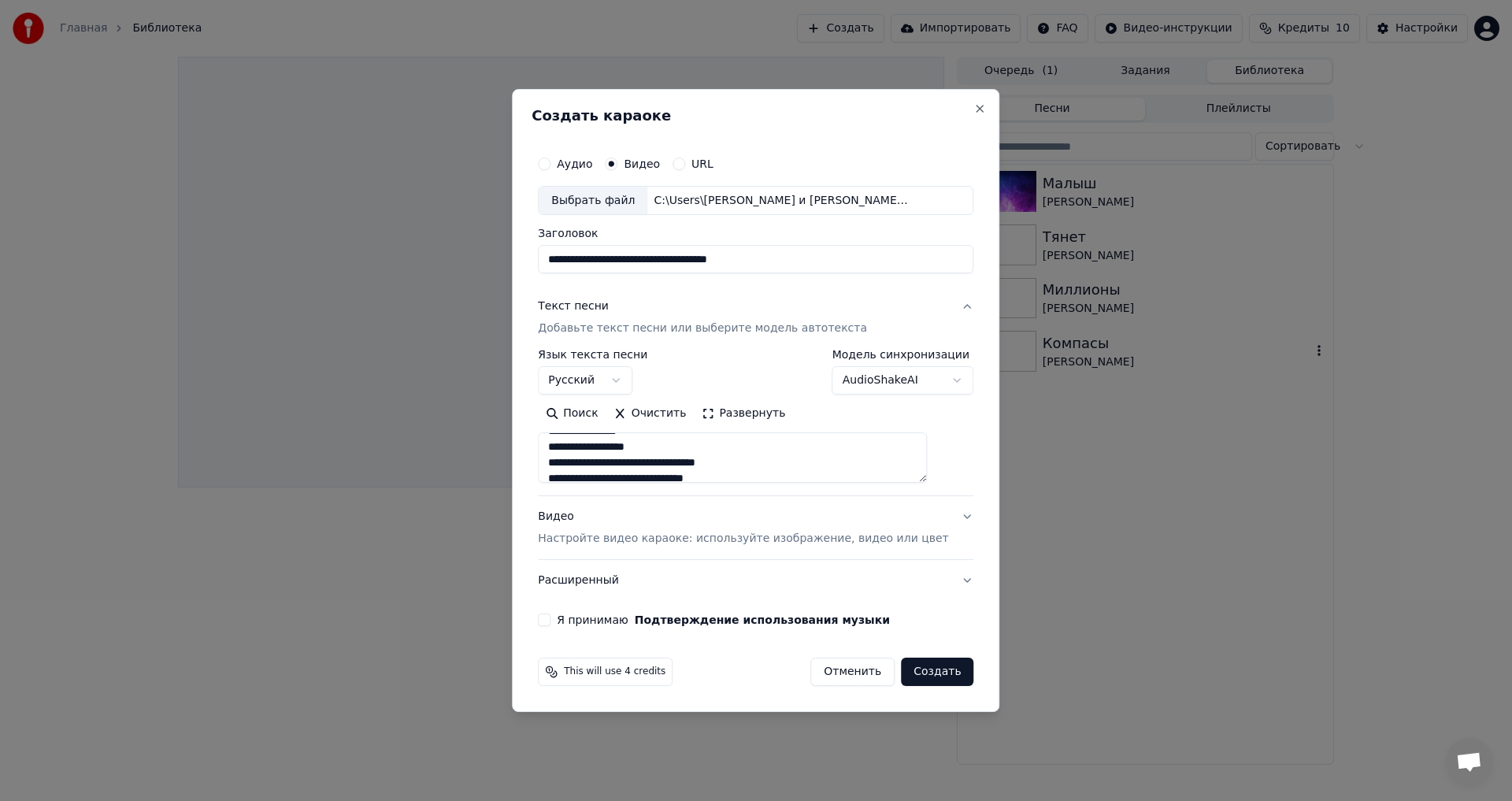
click at [650, 462] on textarea at bounding box center [732, 458] width 389 height 50
click at [788, 460] on textarea at bounding box center [732, 458] width 389 height 50
click at [762, 450] on textarea at bounding box center [732, 458] width 389 height 50
click at [670, 449] on textarea at bounding box center [732, 458] width 389 height 50
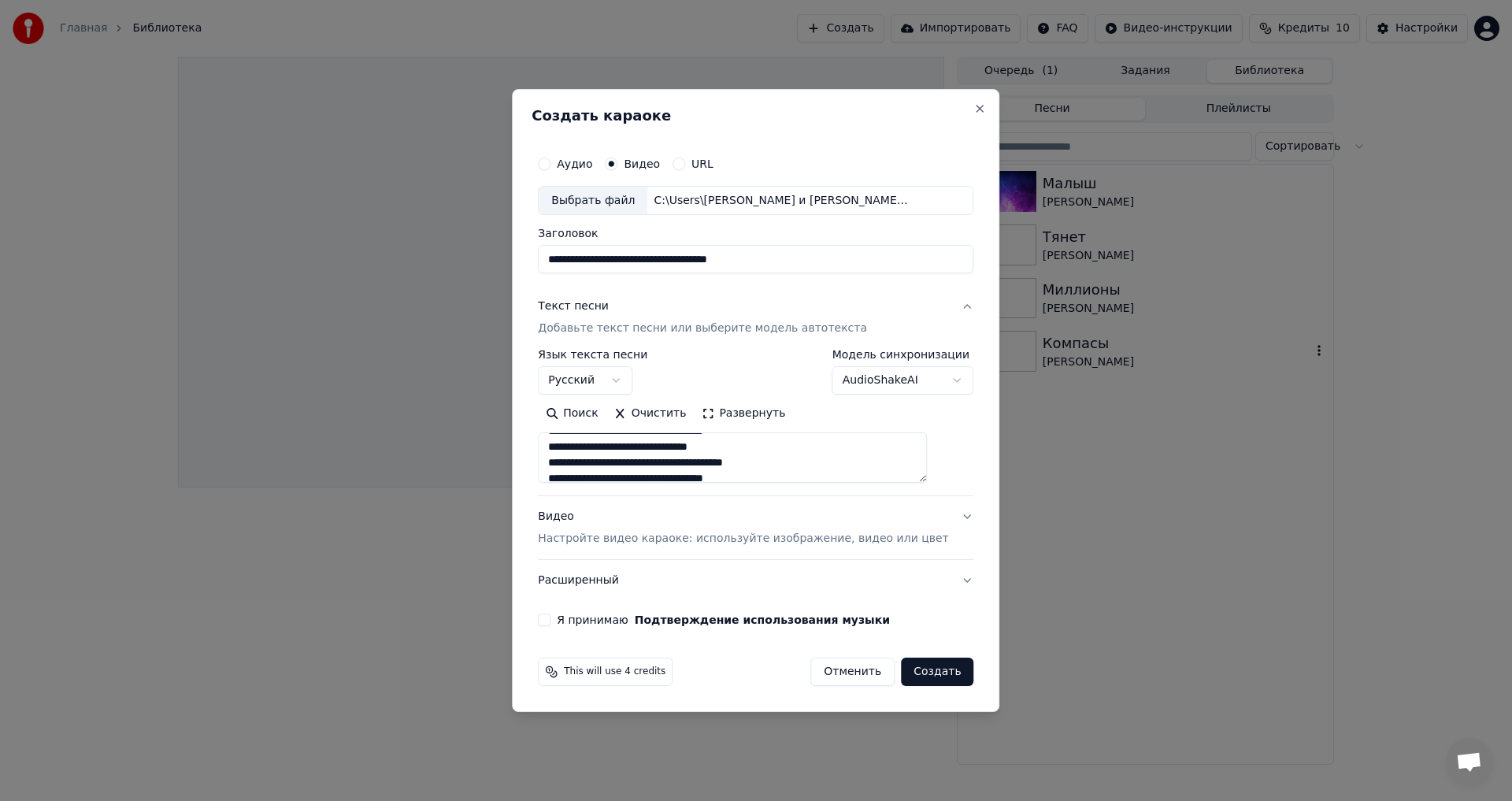
drag, startPoint x: 674, startPoint y: 450, endPoint x: 677, endPoint y: 472, distance: 22.2
click at [676, 452] on textarea at bounding box center [732, 458] width 389 height 50
click at [682, 446] on textarea at bounding box center [732, 458] width 389 height 50
click at [718, 463] on textarea at bounding box center [732, 458] width 389 height 50
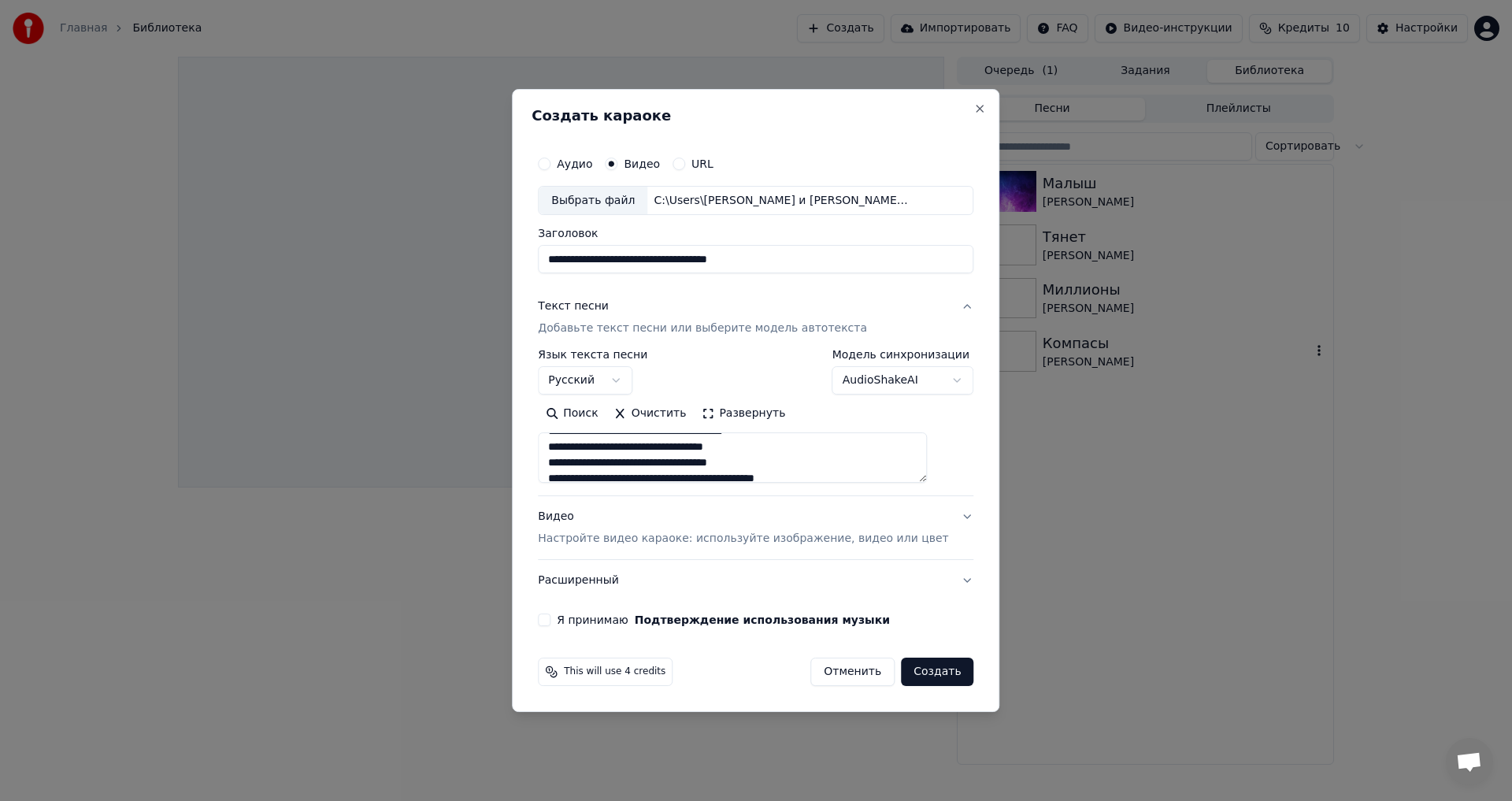
drag, startPoint x: 652, startPoint y: 462, endPoint x: 654, endPoint y: 486, distance: 24.1
click at [652, 463] on textarea at bounding box center [732, 458] width 389 height 50
click at [795, 460] on textarea at bounding box center [732, 458] width 389 height 50
click at [692, 445] on textarea at bounding box center [732, 458] width 389 height 50
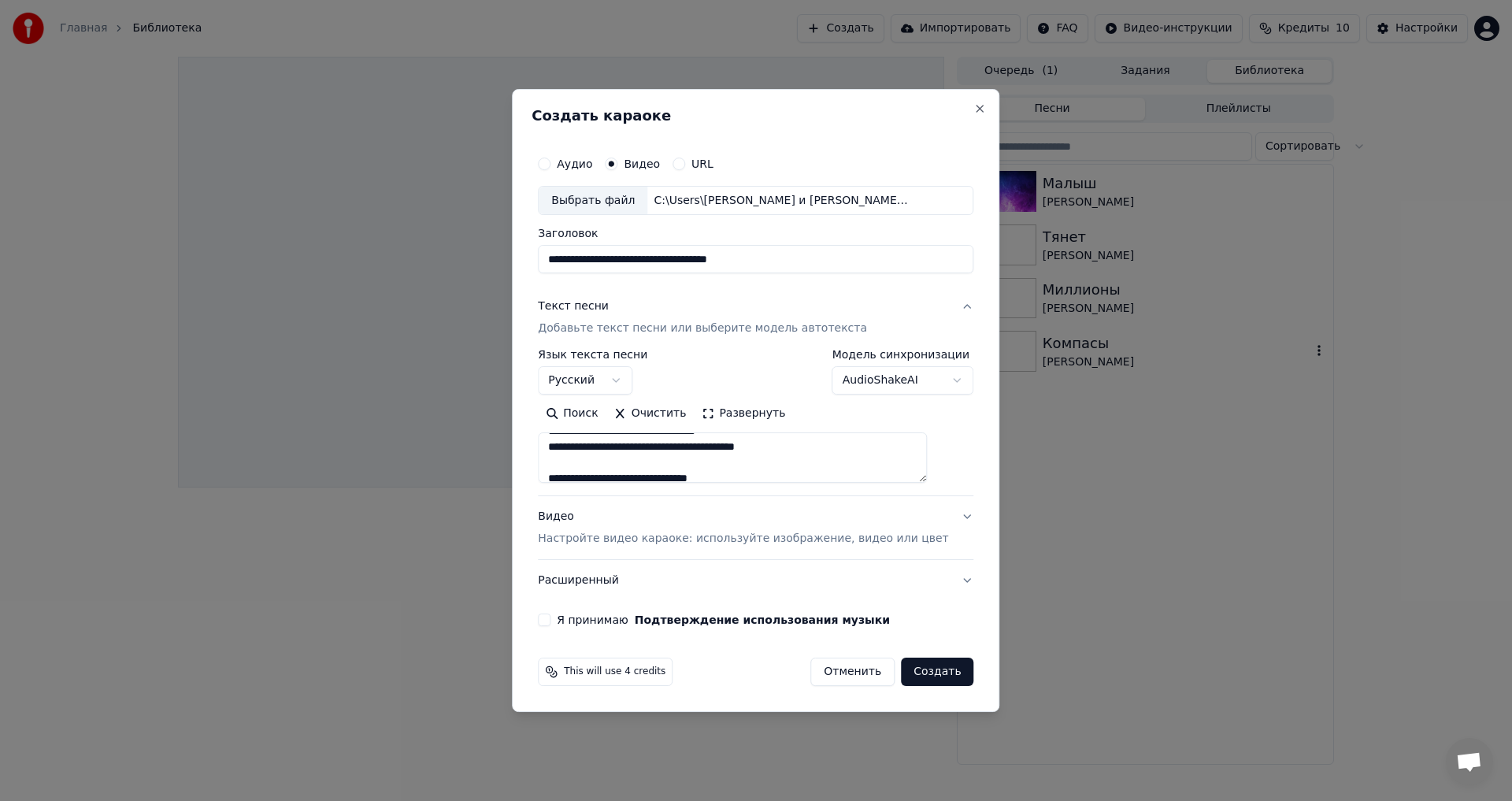
click at [835, 450] on textarea at bounding box center [732, 458] width 389 height 50
click at [699, 456] on textarea at bounding box center [732, 458] width 389 height 50
click at [808, 464] on textarea at bounding box center [732, 458] width 389 height 50
click at [820, 445] on textarea at bounding box center [732, 458] width 389 height 50
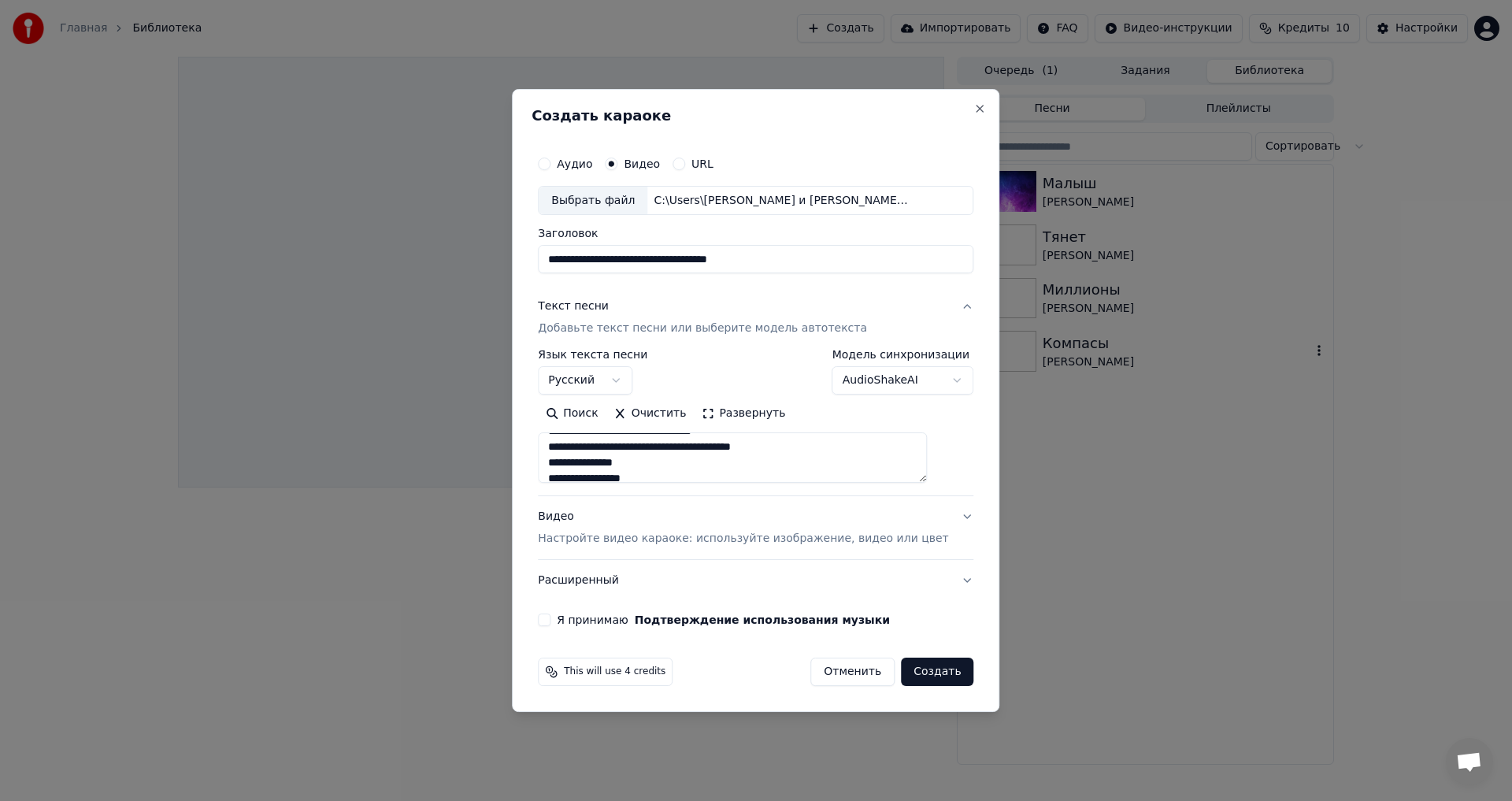
click at [703, 456] on textarea at bounding box center [732, 458] width 389 height 50
click at [750, 457] on textarea at bounding box center [732, 458] width 389 height 50
click at [746, 454] on textarea at bounding box center [732, 458] width 389 height 50
click at [650, 461] on textarea at bounding box center [732, 458] width 389 height 50
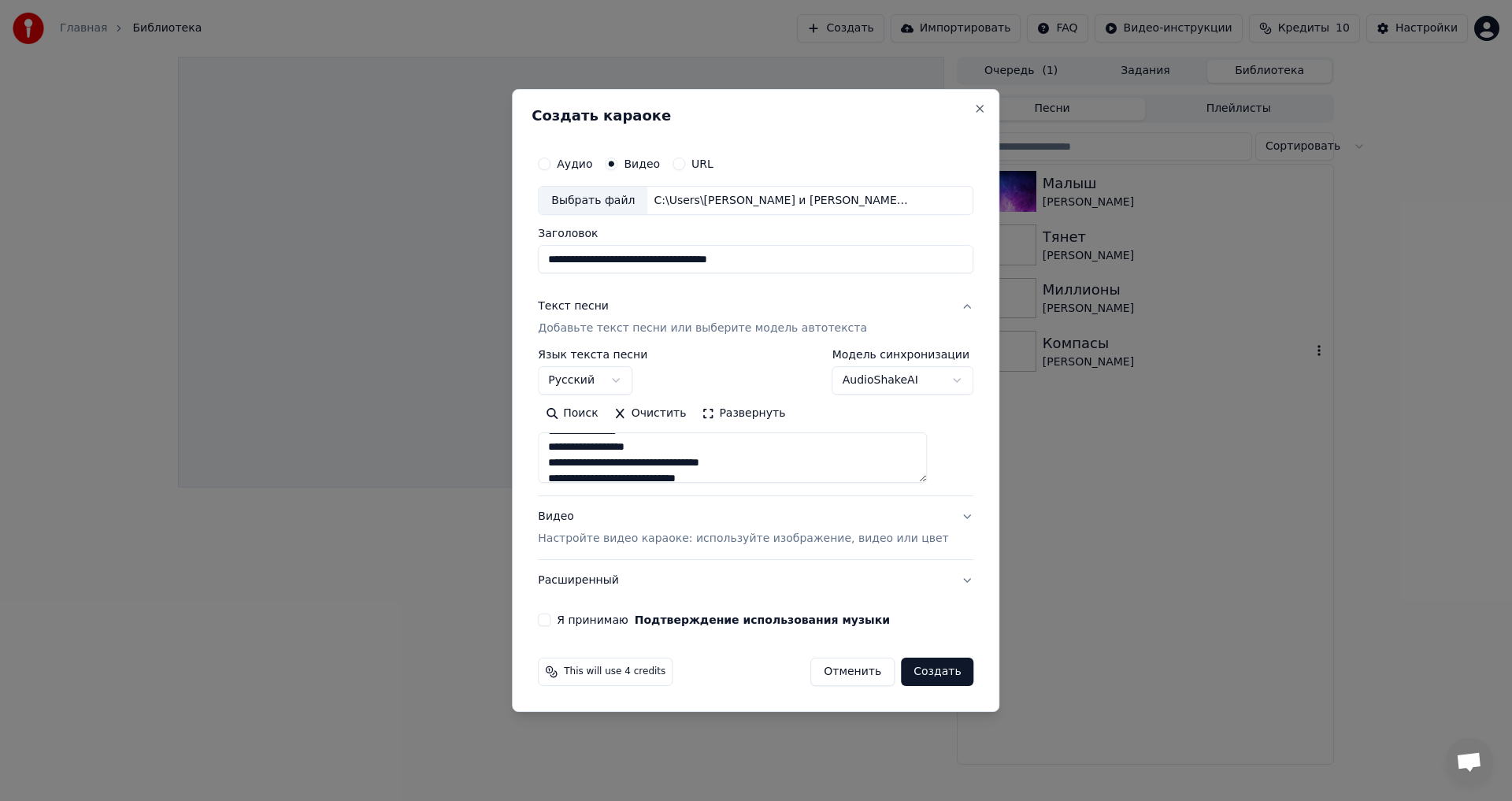
click at [839, 460] on textarea at bounding box center [732, 458] width 389 height 50
click at [607, 459] on textarea at bounding box center [732, 458] width 389 height 50
click at [762, 462] on textarea at bounding box center [732, 458] width 389 height 50
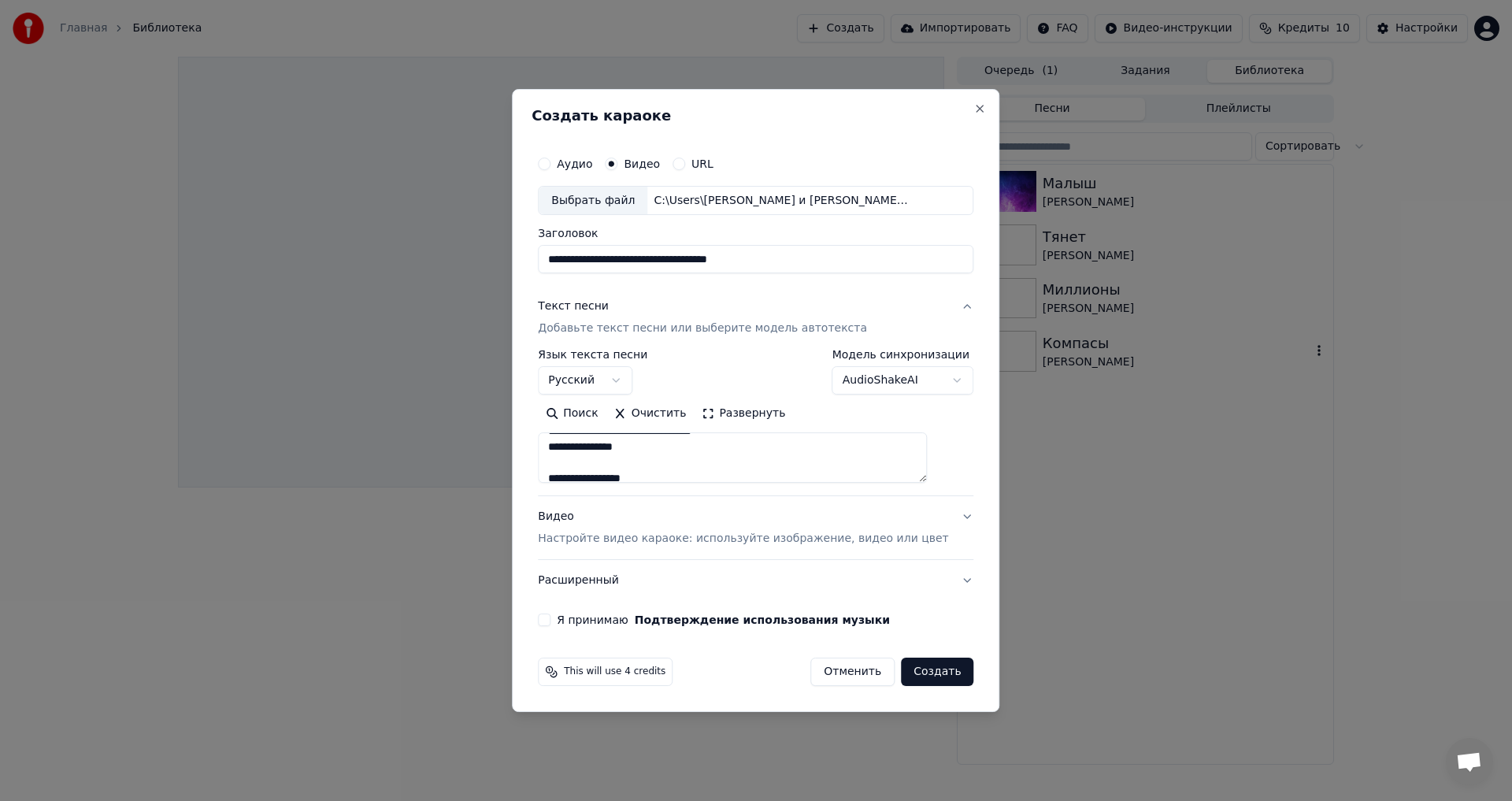
click at [616, 462] on textarea at bounding box center [732, 458] width 389 height 50
click at [680, 449] on textarea at bounding box center [732, 458] width 389 height 50
click at [683, 457] on textarea at bounding box center [732, 458] width 389 height 50
click at [648, 448] on textarea at bounding box center [732, 458] width 389 height 50
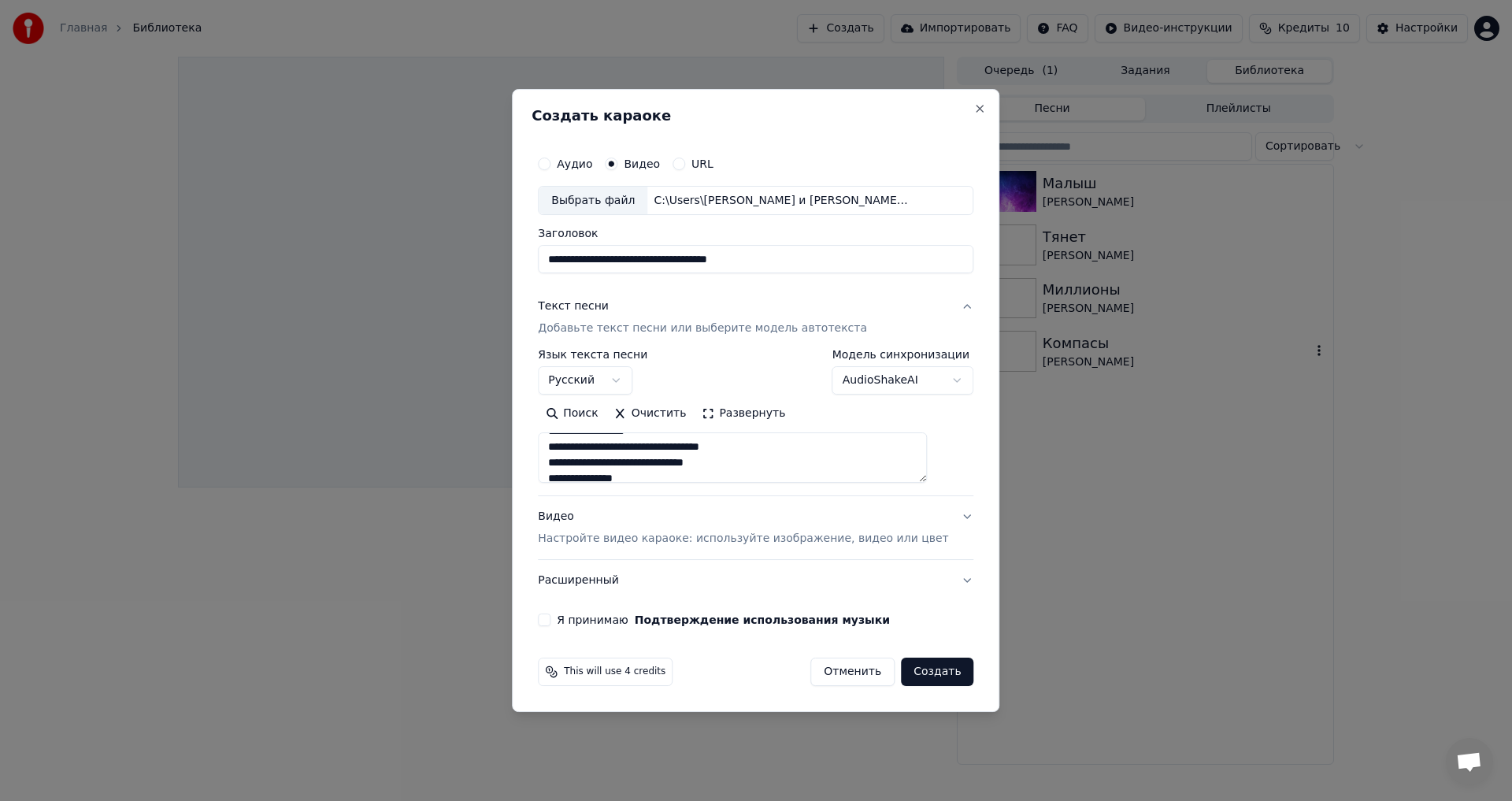
click at [785, 449] on textarea at bounding box center [732, 458] width 389 height 50
click at [673, 466] on textarea at bounding box center [732, 458] width 389 height 50
drag, startPoint x: 682, startPoint y: 458, endPoint x: 696, endPoint y: 476, distance: 22.8
click at [682, 459] on textarea at bounding box center [732, 458] width 389 height 50
click at [766, 462] on textarea at bounding box center [732, 458] width 389 height 50
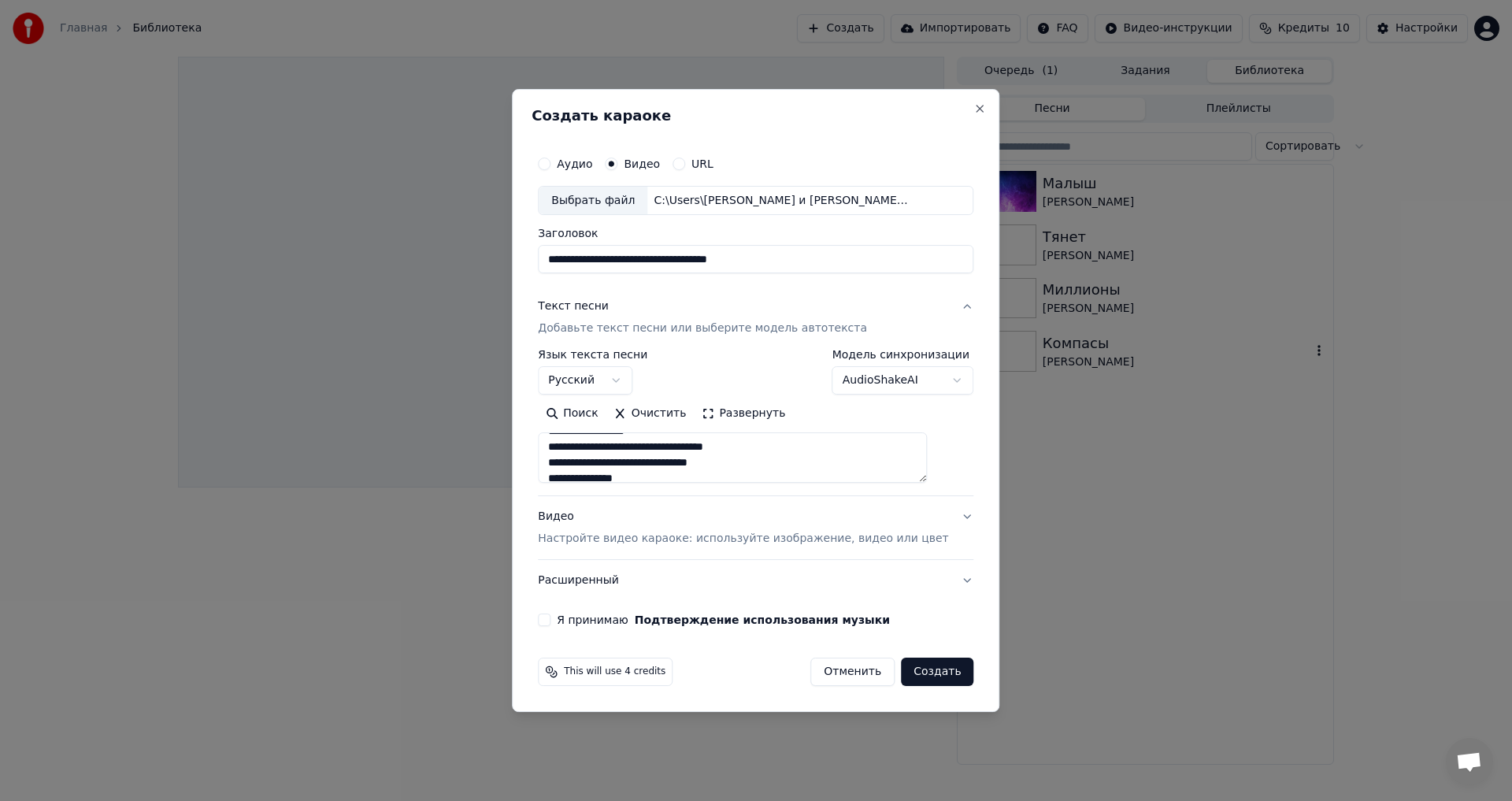
scroll to position [504, 0]
click at [665, 467] on textarea at bounding box center [732, 458] width 389 height 50
drag, startPoint x: 649, startPoint y: 449, endPoint x: 656, endPoint y: 460, distance: 13.0
click at [650, 450] on textarea at bounding box center [732, 458] width 389 height 50
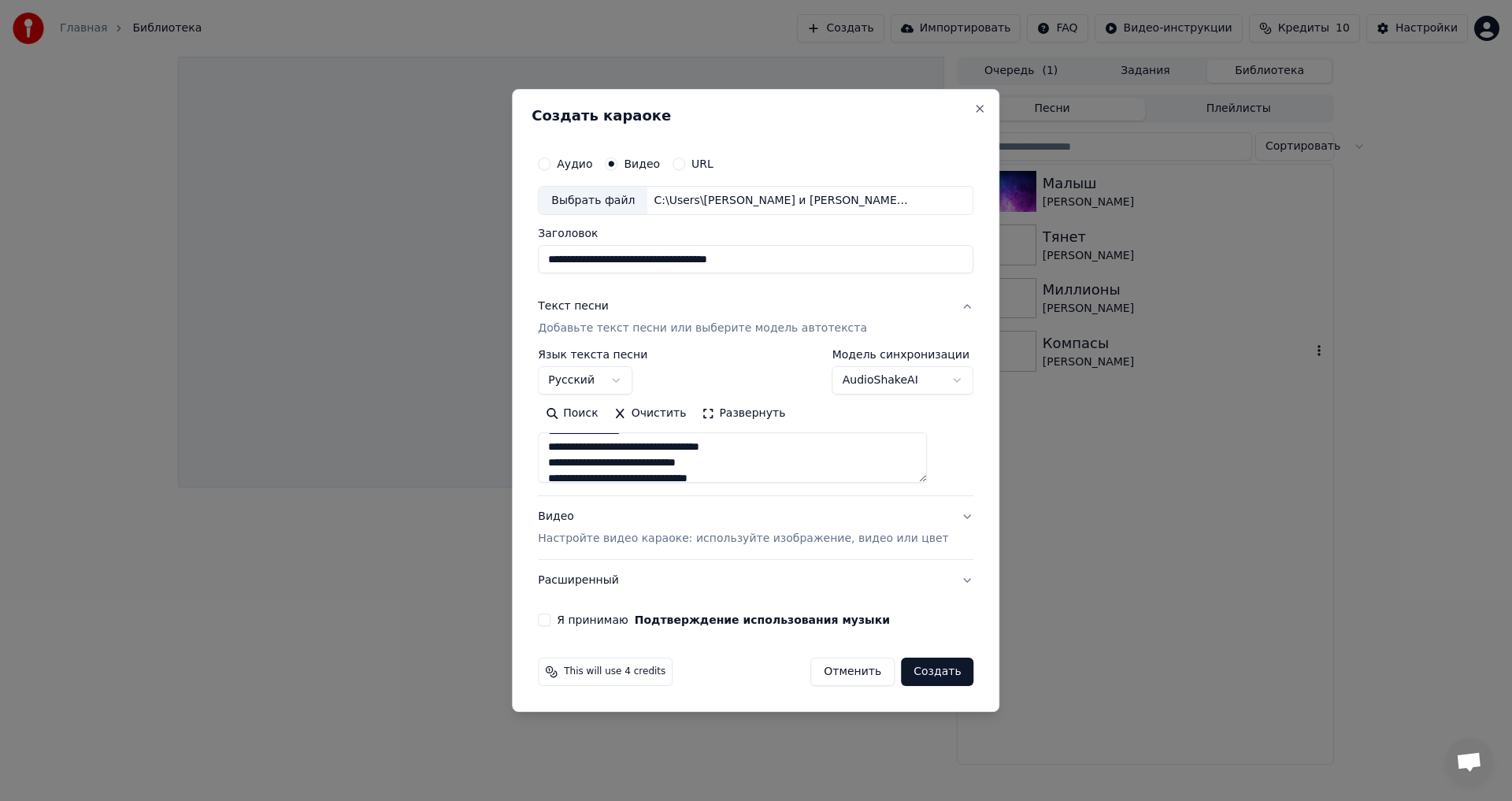
click at [784, 448] on textarea at bounding box center [732, 458] width 389 height 50
drag, startPoint x: 751, startPoint y: 464, endPoint x: 764, endPoint y: 472, distance: 15.3
click at [752, 464] on textarea at bounding box center [732, 458] width 389 height 50
drag, startPoint x: 608, startPoint y: 450, endPoint x: 609, endPoint y: 480, distance: 30.0
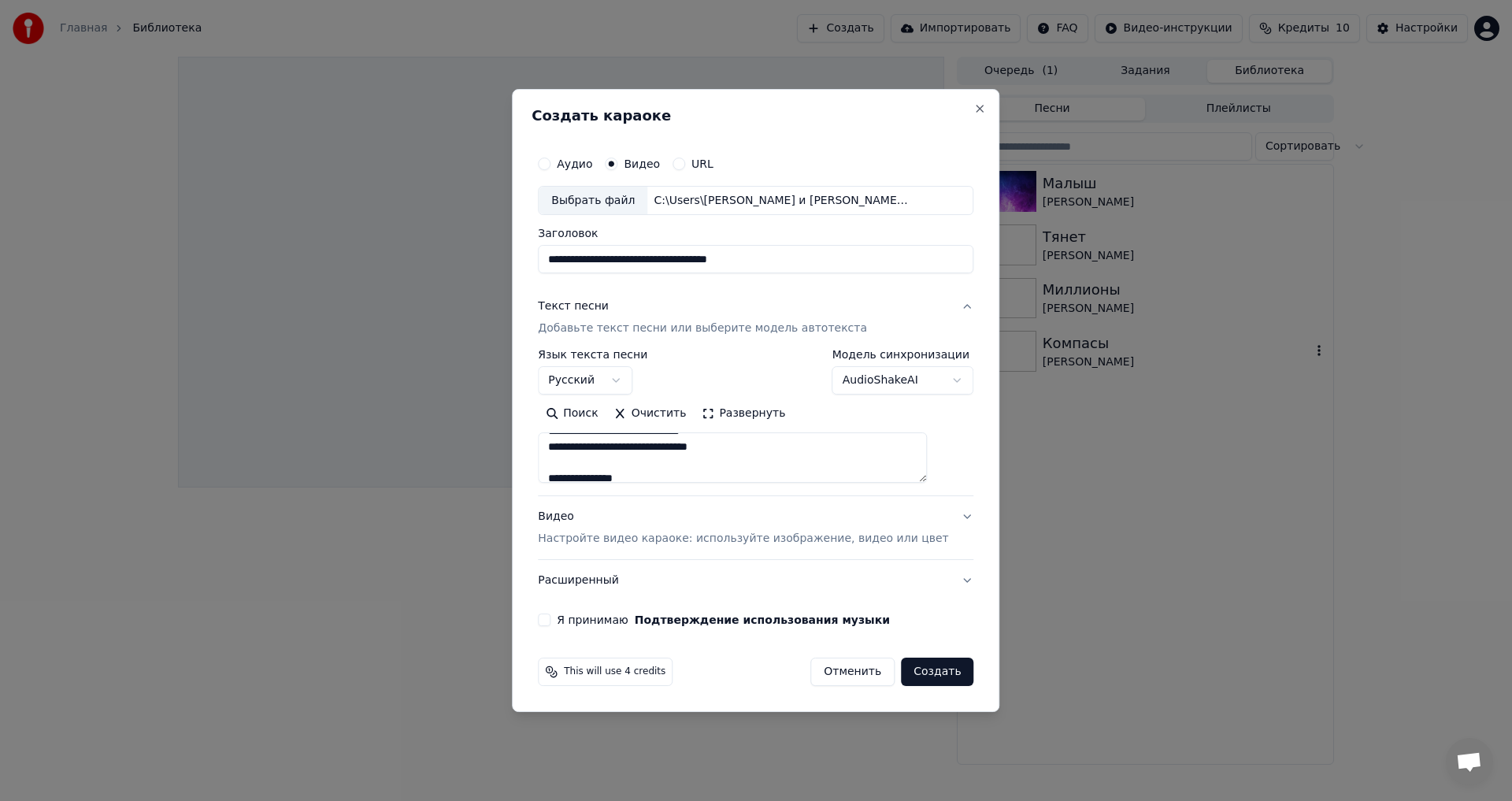
click at [608, 451] on textarea at bounding box center [732, 458] width 389 height 50
click at [619, 464] on textarea at bounding box center [732, 458] width 389 height 50
click at [681, 462] on textarea at bounding box center [732, 458] width 389 height 50
type textarea "**********"
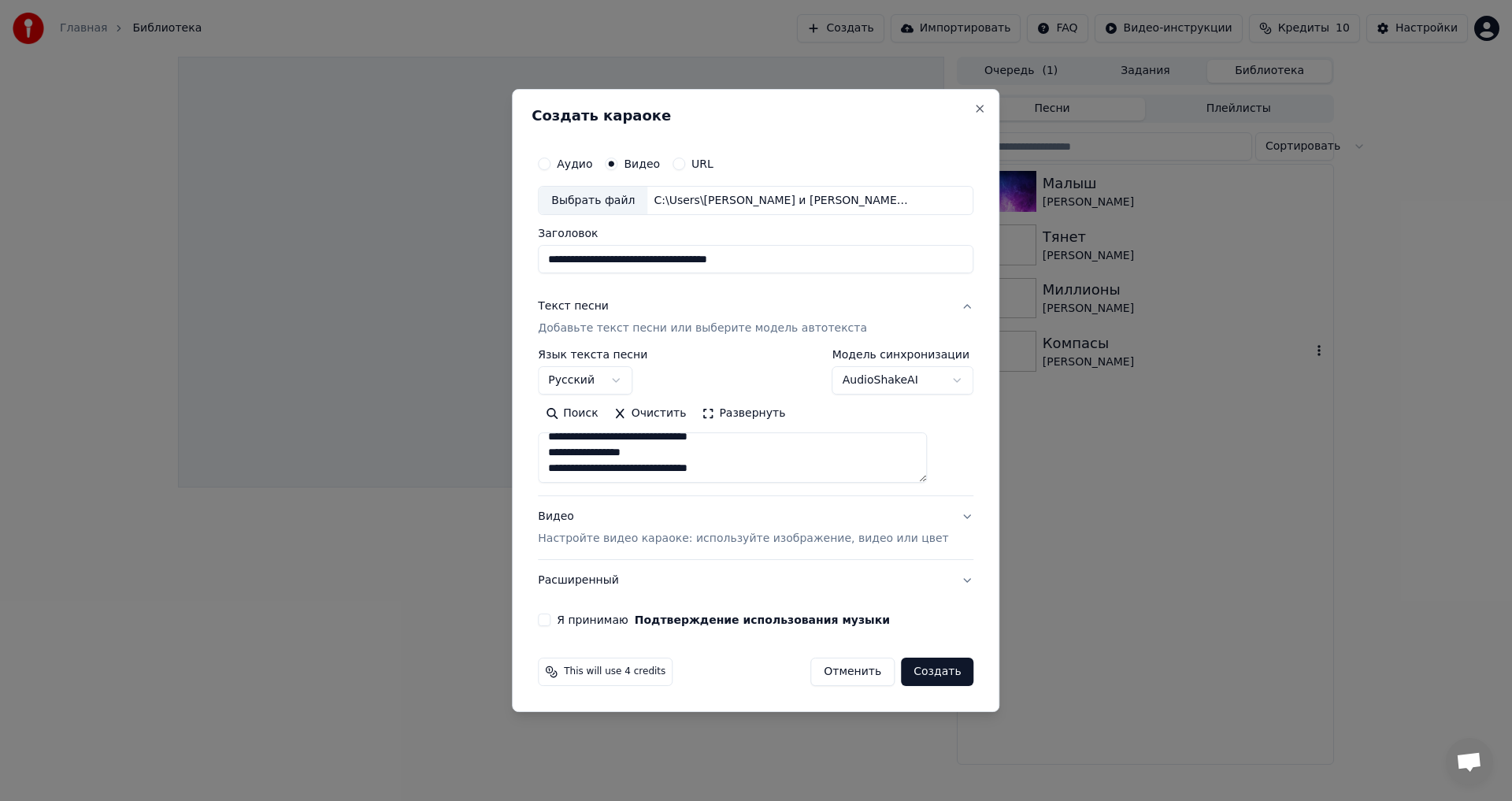
click at [550, 623] on button "Я принимаю Подтверждение использования музыки" at bounding box center [544, 620] width 13 height 13
click at [550, 619] on button "Я принимаю Подтверждение использования музыки" at bounding box center [544, 620] width 13 height 13
click at [550, 622] on button "Я принимаю Подтверждение использования музыки" at bounding box center [544, 620] width 13 height 13
click at [925, 675] on button "Создать" at bounding box center [937, 672] width 72 height 29
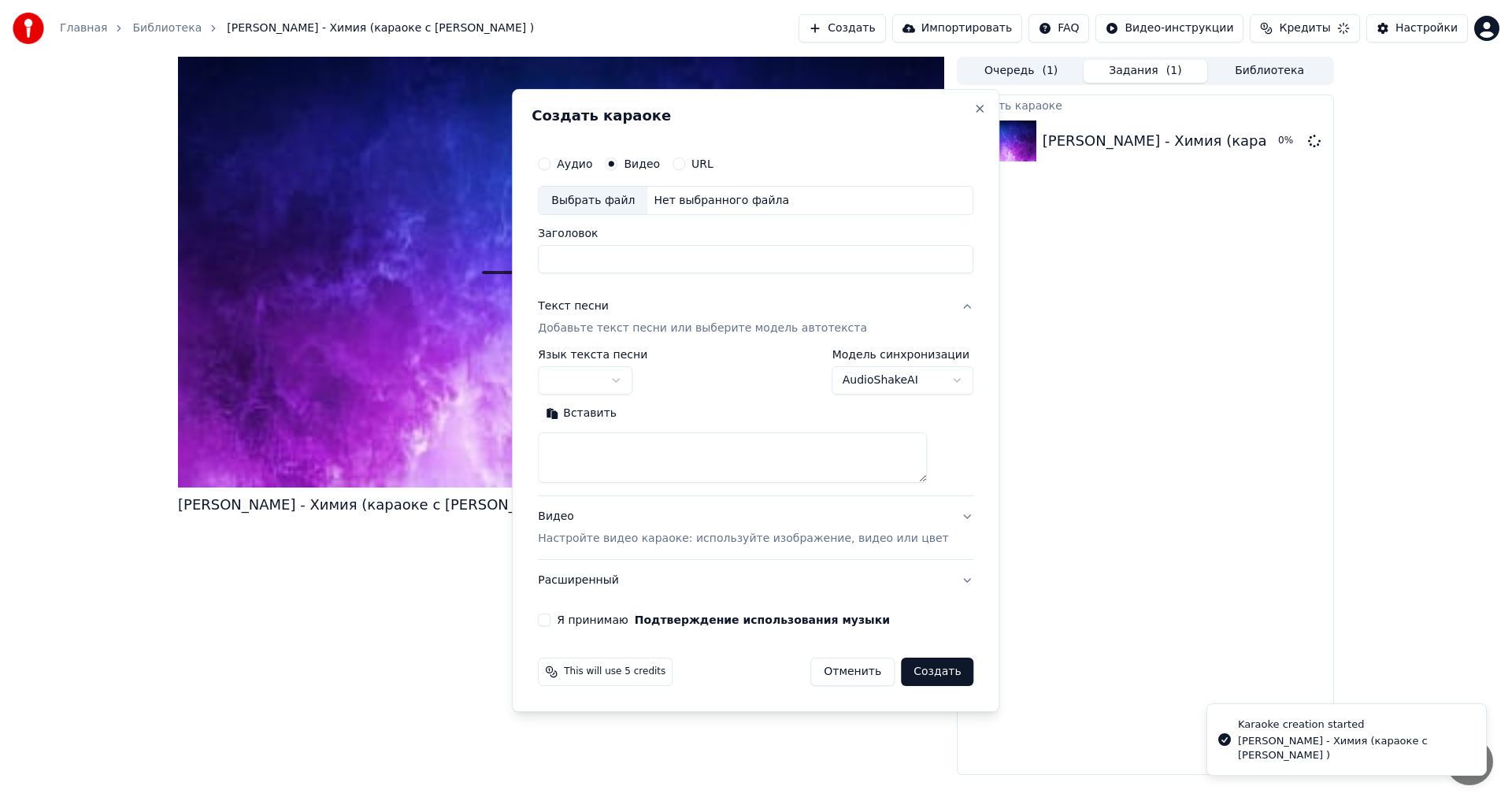
scroll to position [0, 0]
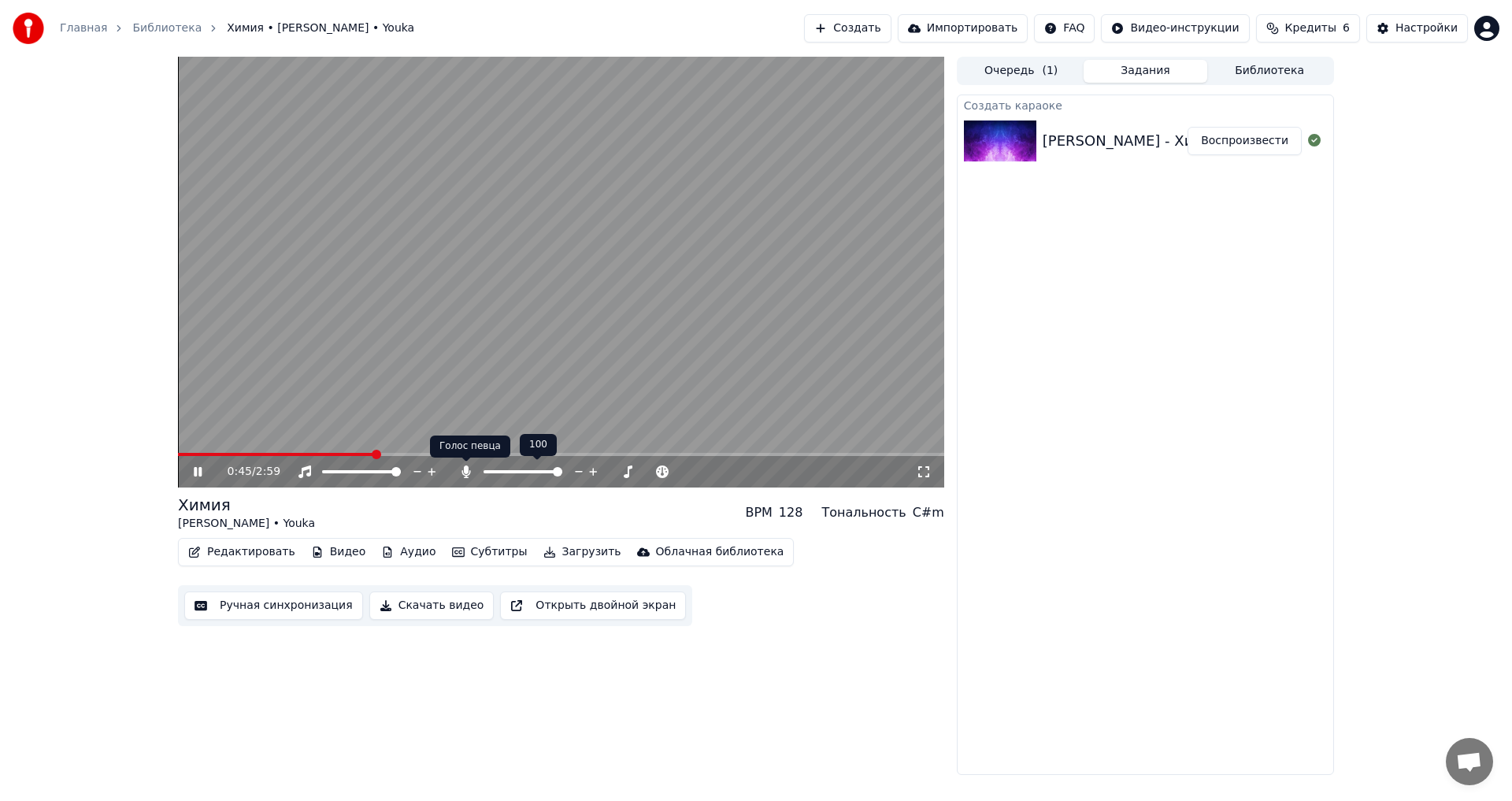
click at [466, 472] on icon at bounding box center [465, 472] width 9 height 13
click at [411, 606] on button "Скачать видео" at bounding box center [432, 606] width 125 height 29
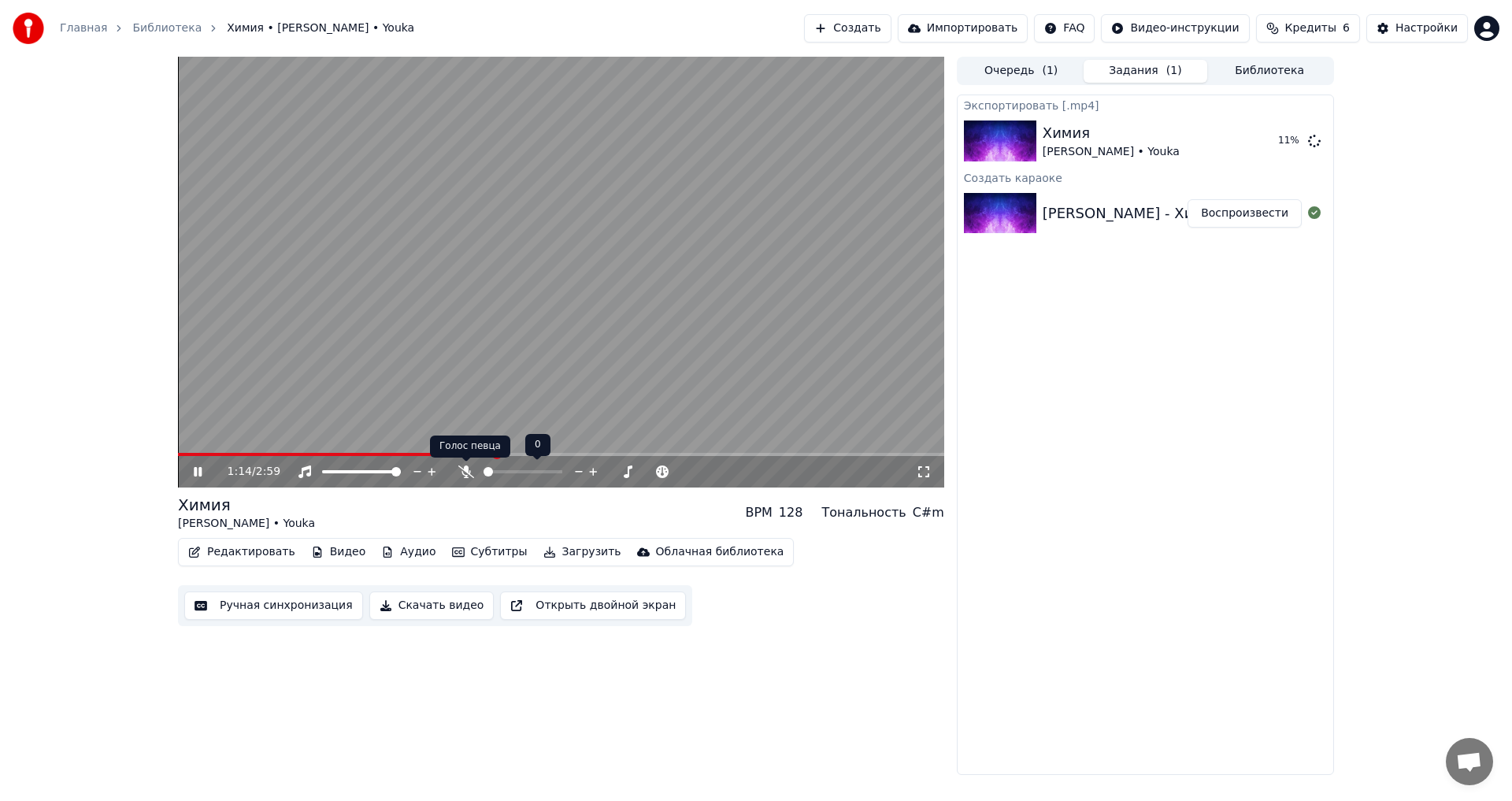
click at [469, 472] on icon at bounding box center [466, 472] width 16 height 13
click at [610, 314] on video at bounding box center [561, 271] width 766 height 431
click at [1290, 141] on button "Показать" at bounding box center [1261, 141] width 81 height 29
